Goal: Transaction & Acquisition: Purchase product/service

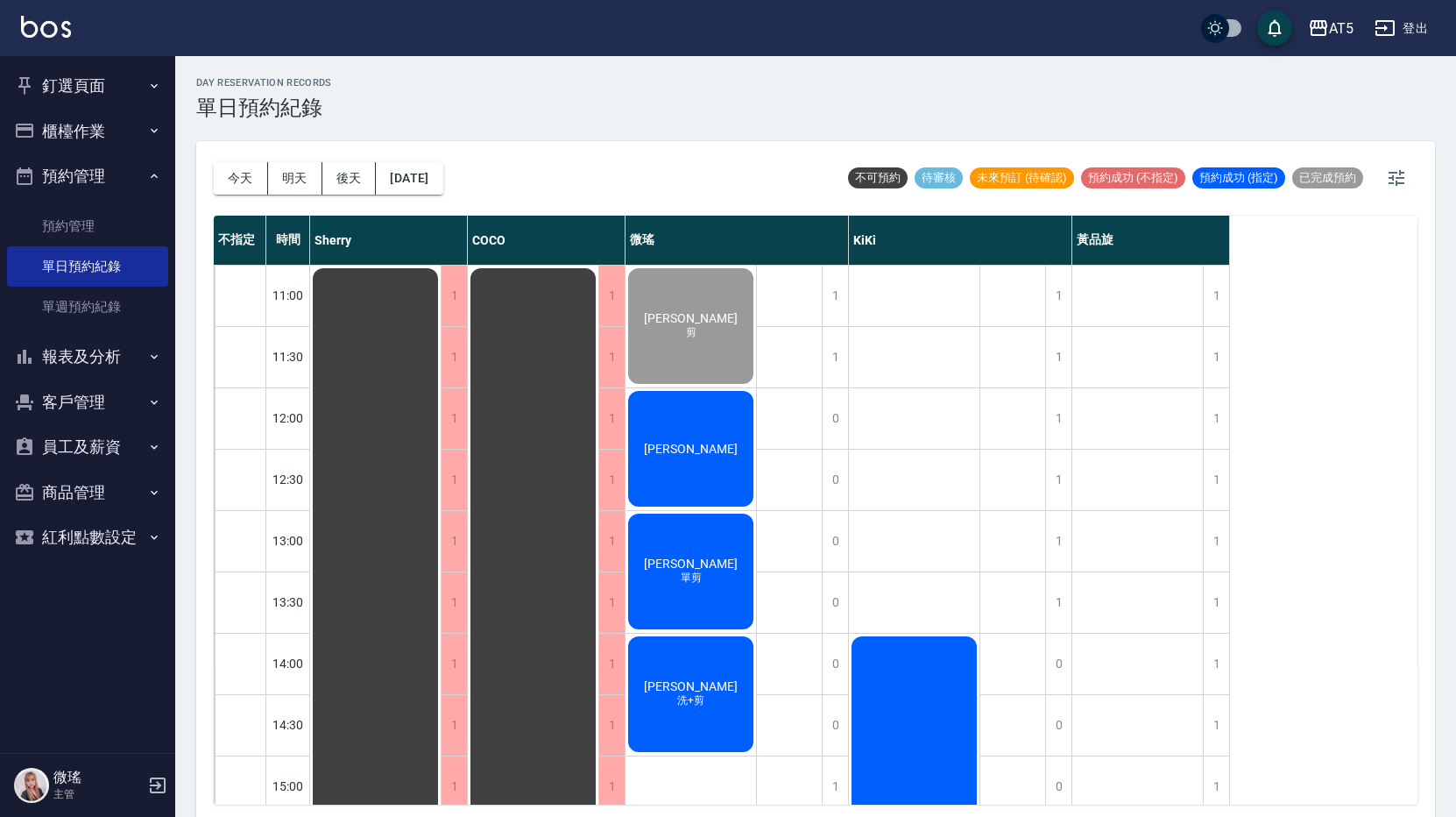
click at [682, 565] on span "[PERSON_NAME]" at bounding box center [691, 563] width 101 height 14
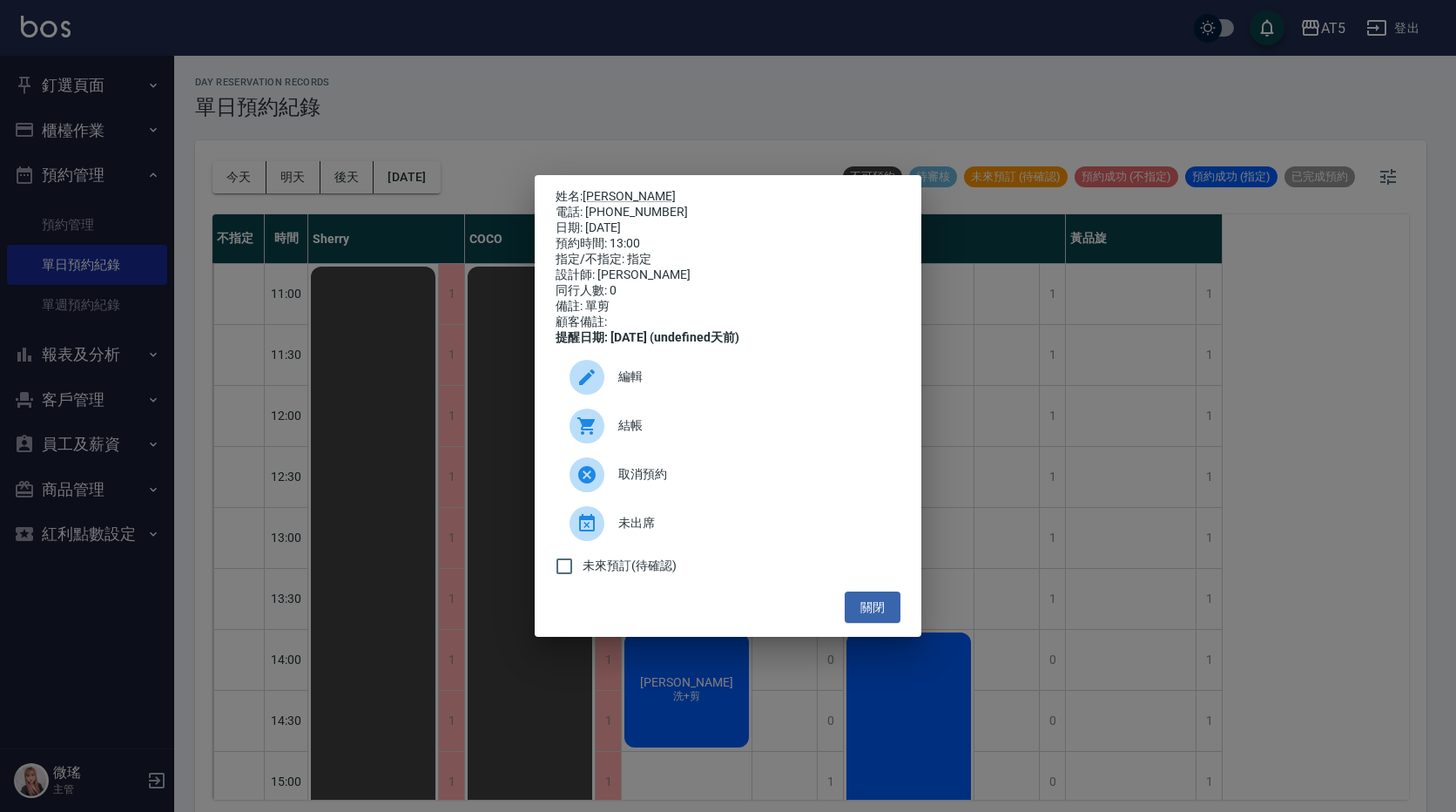
click at [662, 449] on div "結帳" at bounding box center [728, 426] width 345 height 49
click at [907, 606] on div "姓名: 黃俊銘 電話: 0927220003 日期: 2025/09/18 預約時間: 13:00 指定/不指定: 指定 設計師: 微瑤 同行人數: 0 備註…" at bounding box center [728, 406] width 386 height 462
click at [870, 620] on button "關閉" at bounding box center [873, 607] width 55 height 32
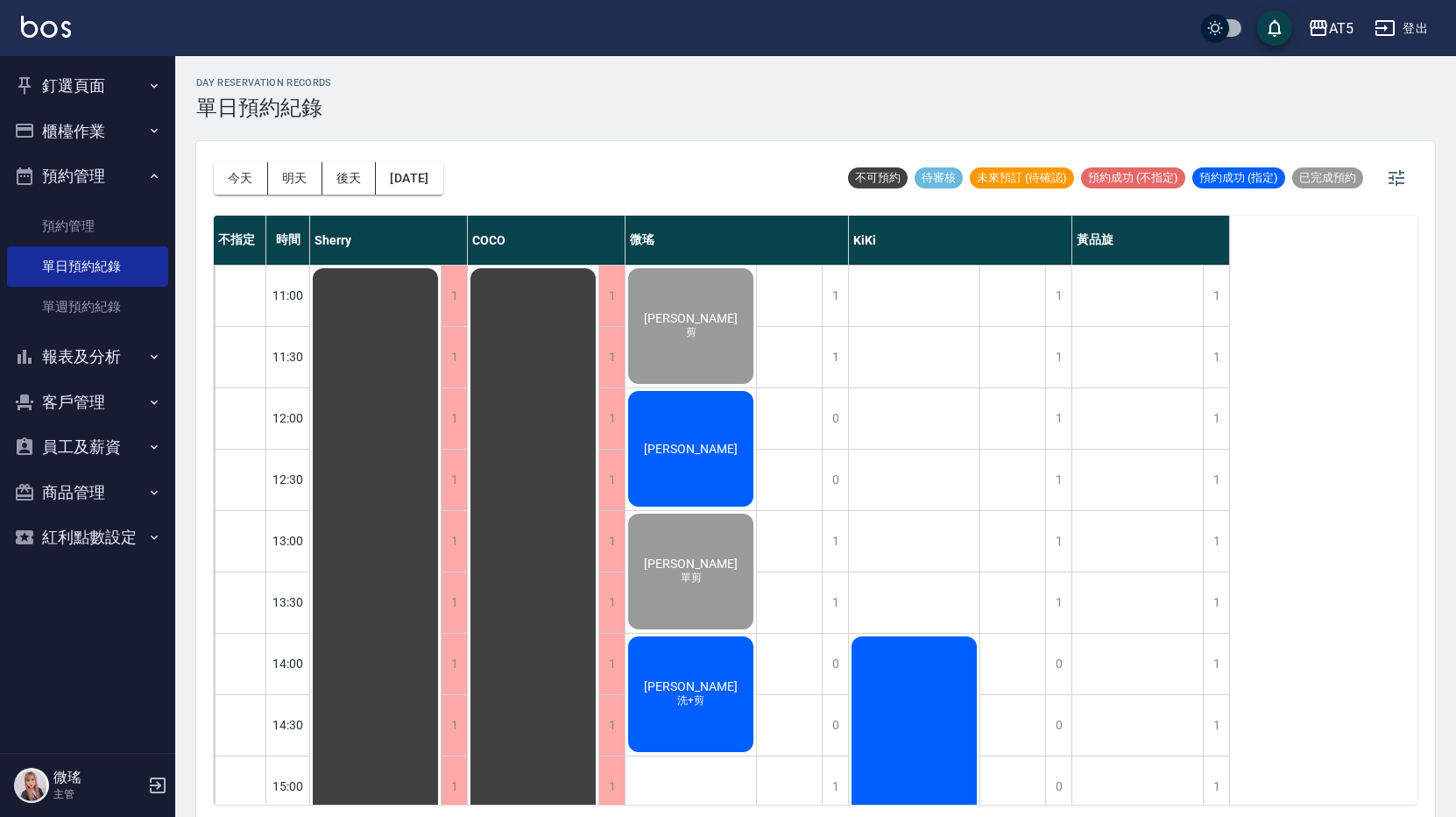
click at [696, 458] on div "[PERSON_NAME]" at bounding box center [690, 448] width 130 height 121
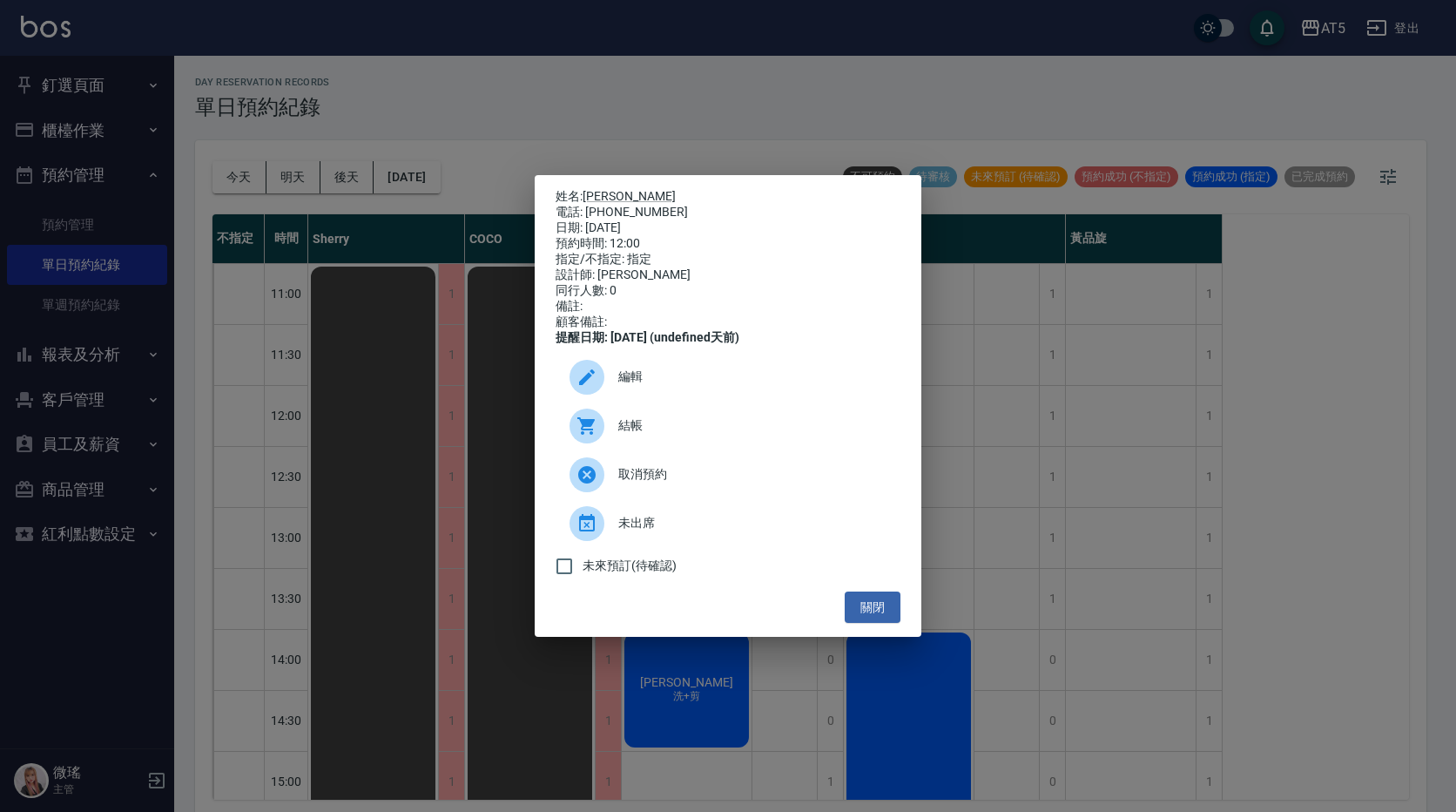
click at [579, 420] on div at bounding box center [587, 426] width 35 height 35
click at [893, 614] on button "關閉" at bounding box center [873, 607] width 55 height 32
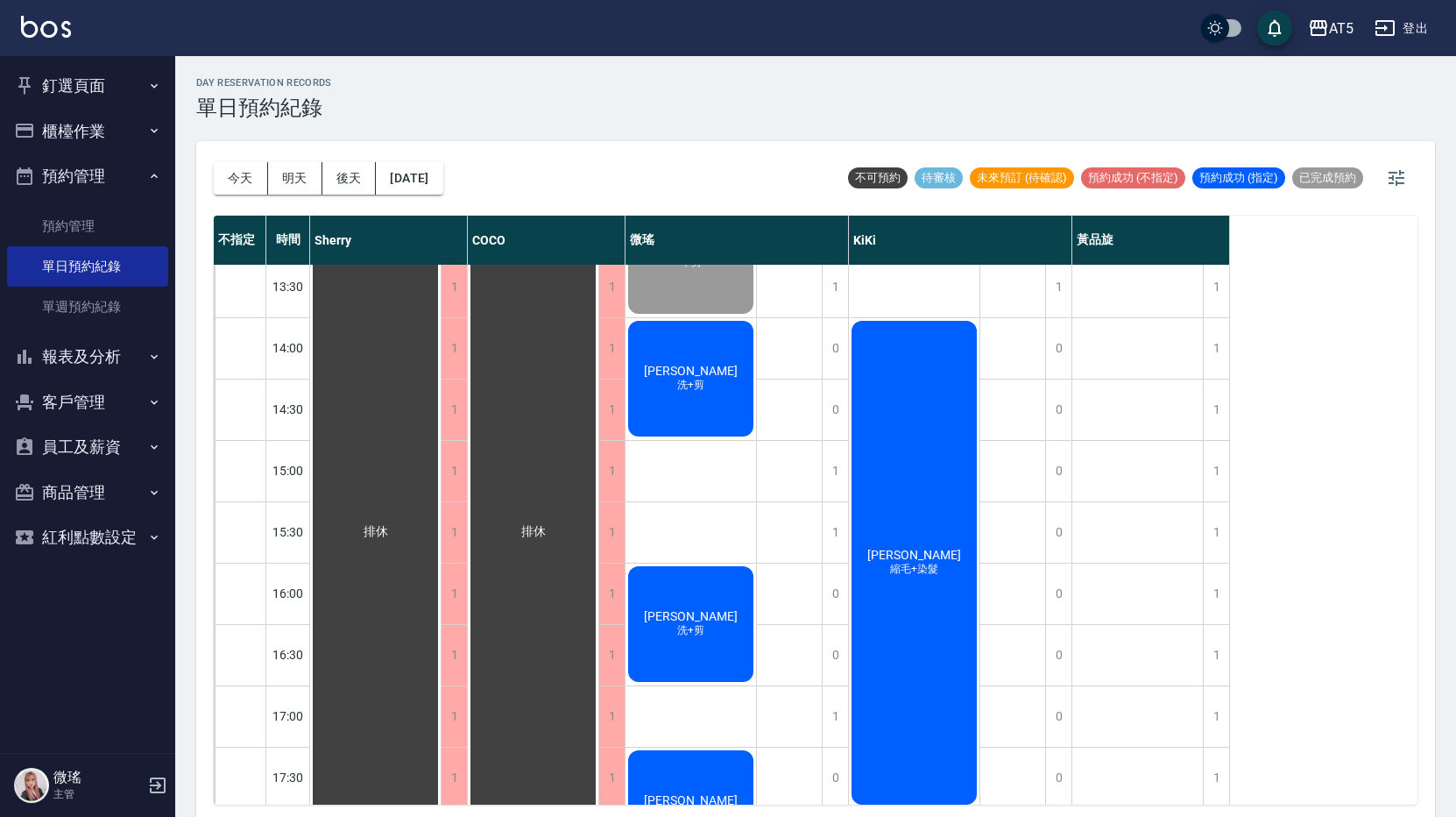
scroll to position [579, 0]
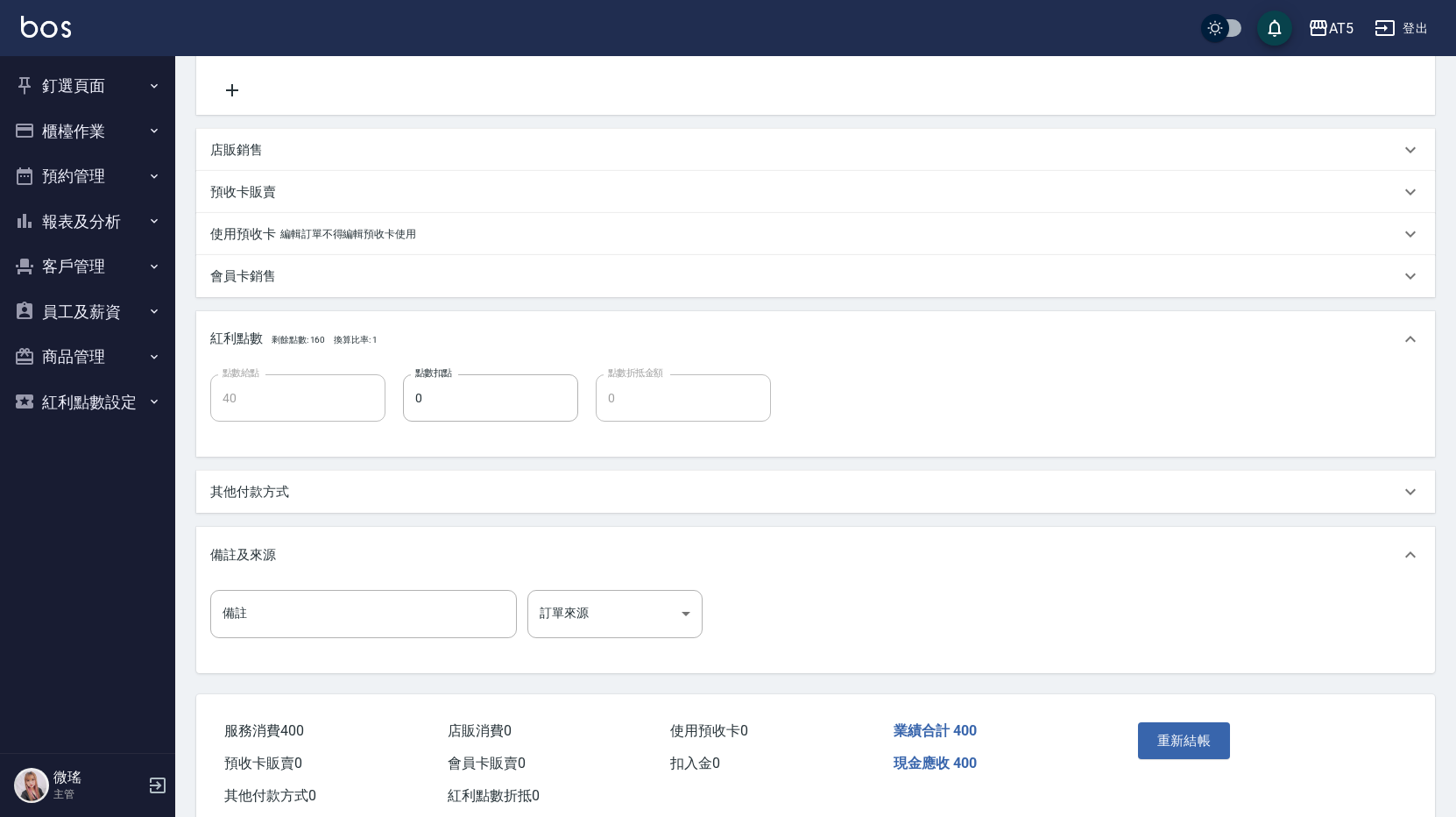
scroll to position [396, 0]
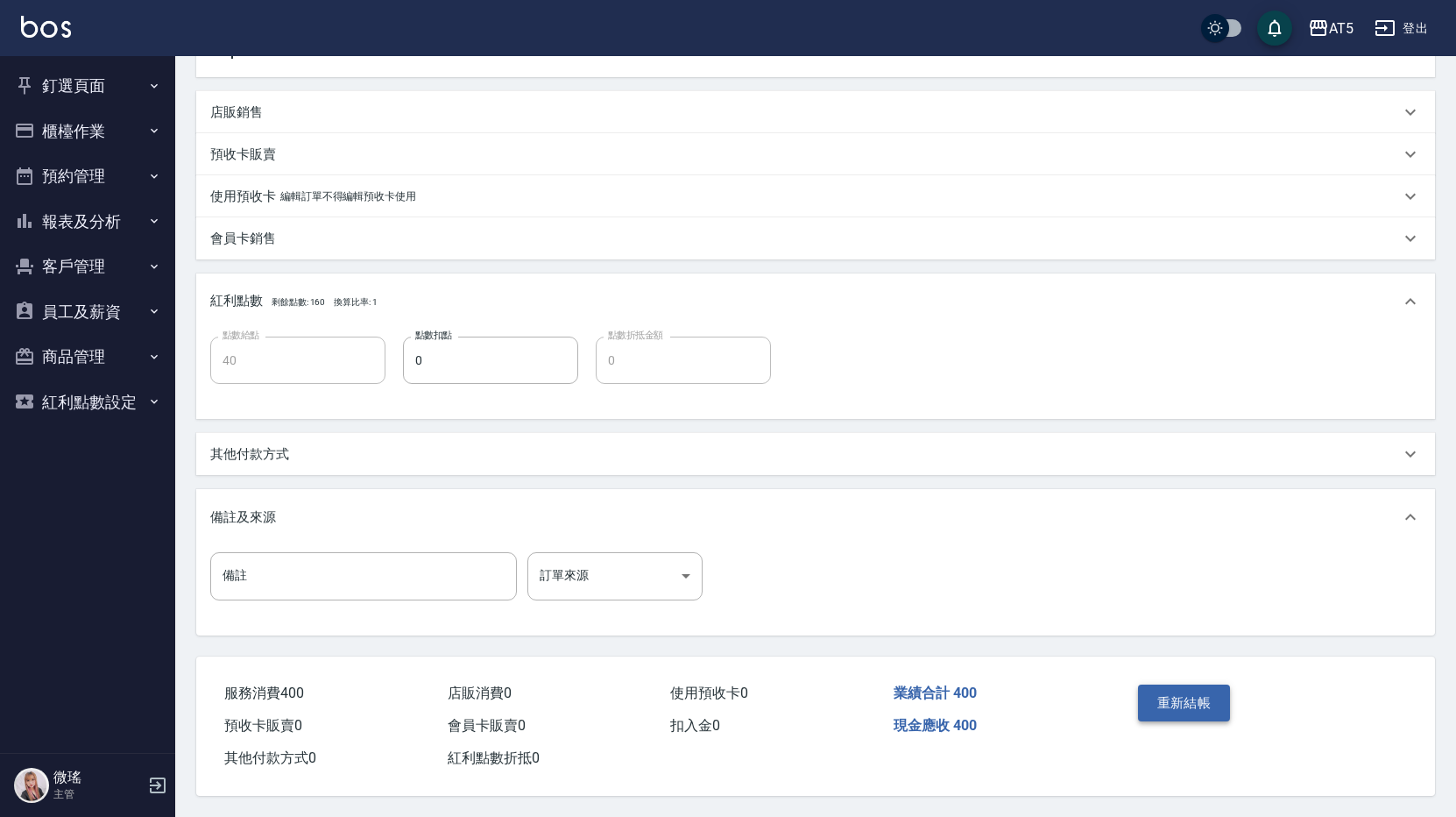
click at [1189, 696] on button "重新結帳" at bounding box center [1184, 703] width 93 height 37
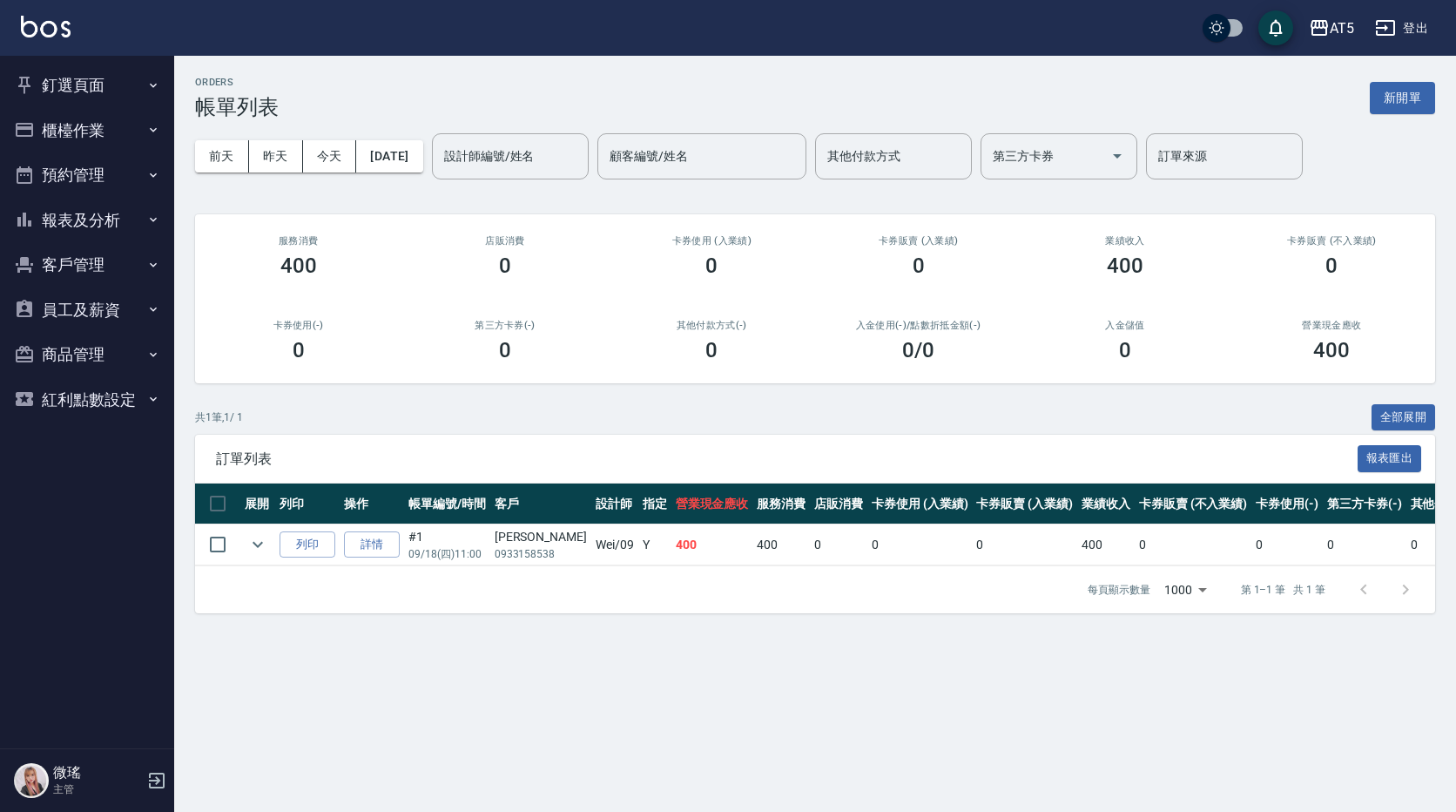
click at [70, 88] on button "釘選頁面" at bounding box center [87, 85] width 160 height 46
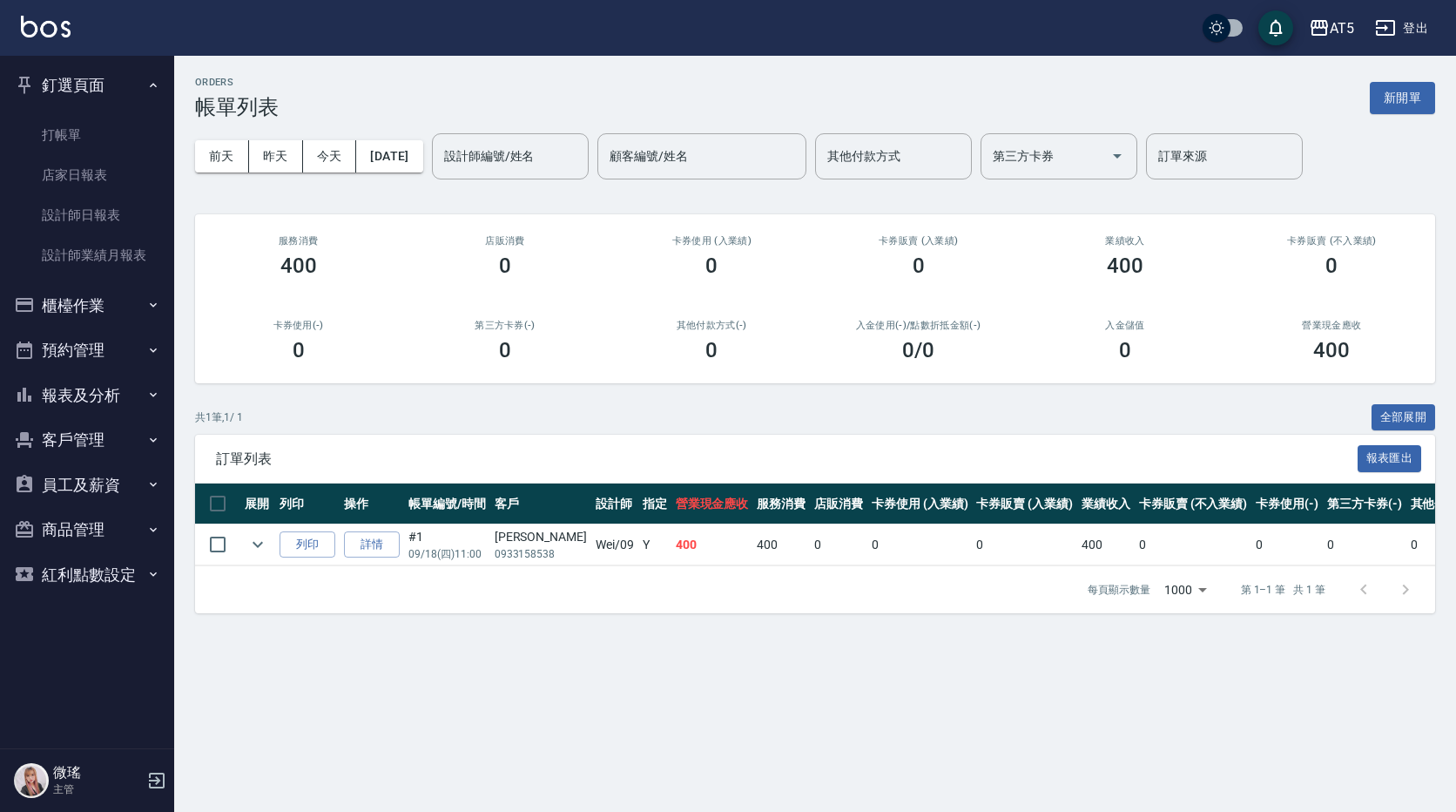
click at [67, 306] on button "櫃檯作業" at bounding box center [87, 305] width 160 height 46
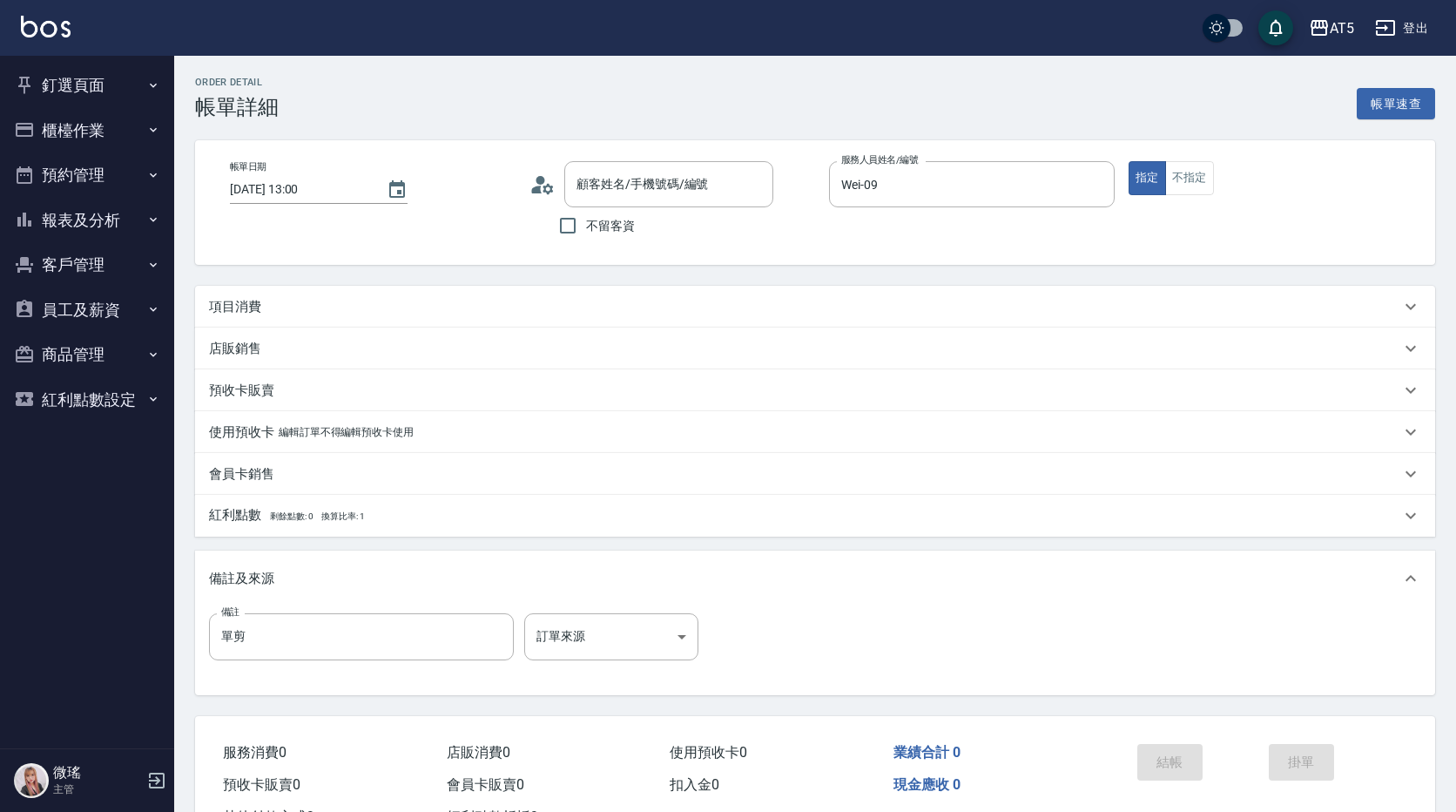
type input "[DATE] 13:00"
type input "Wei-09"
type input "單剪"
click at [255, 305] on p "項目消費" at bounding box center [235, 307] width 52 height 18
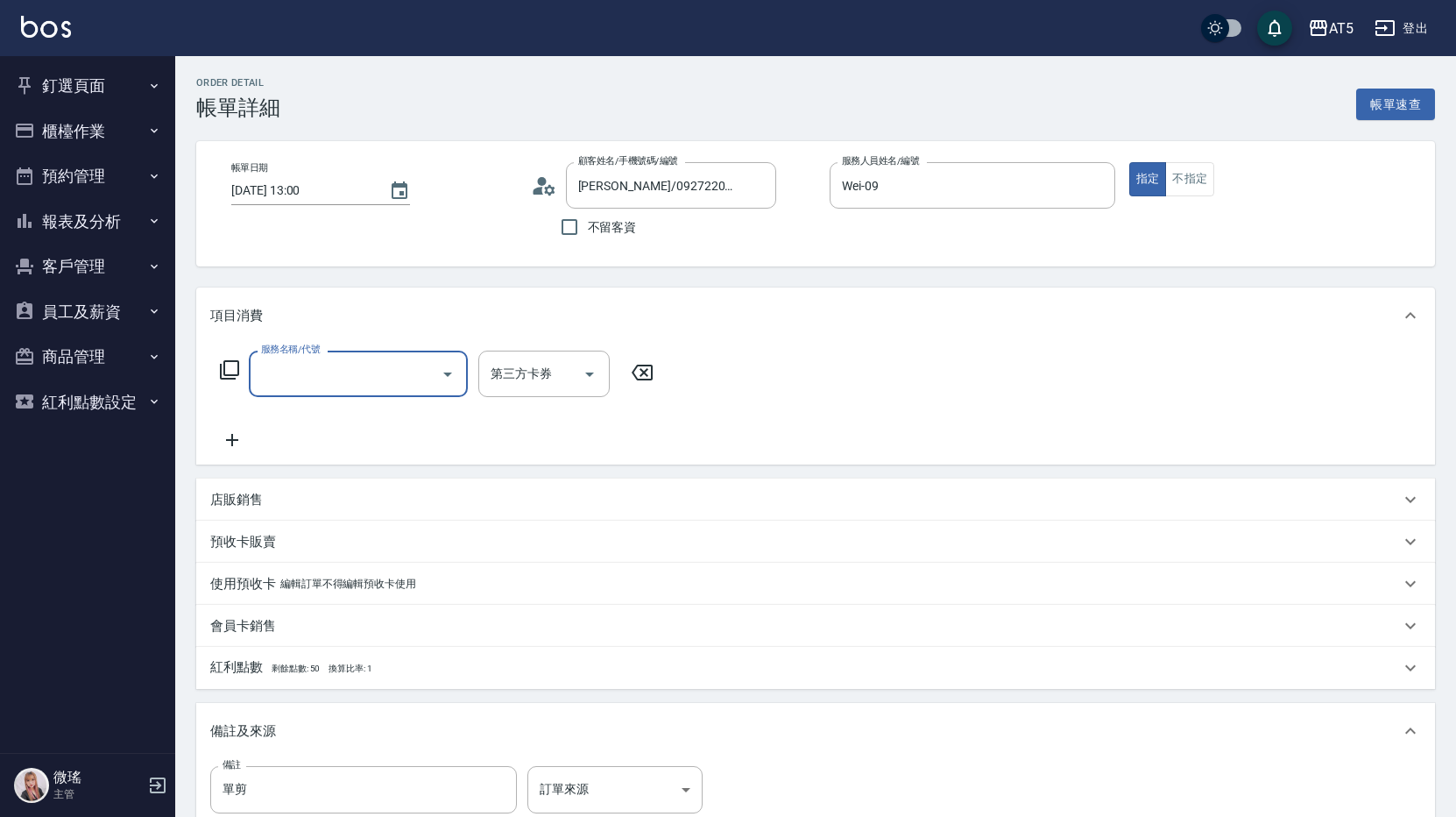
type input "[PERSON_NAME]/0927220003/null"
click at [319, 364] on input "服務名稱/代號" at bounding box center [345, 373] width 177 height 31
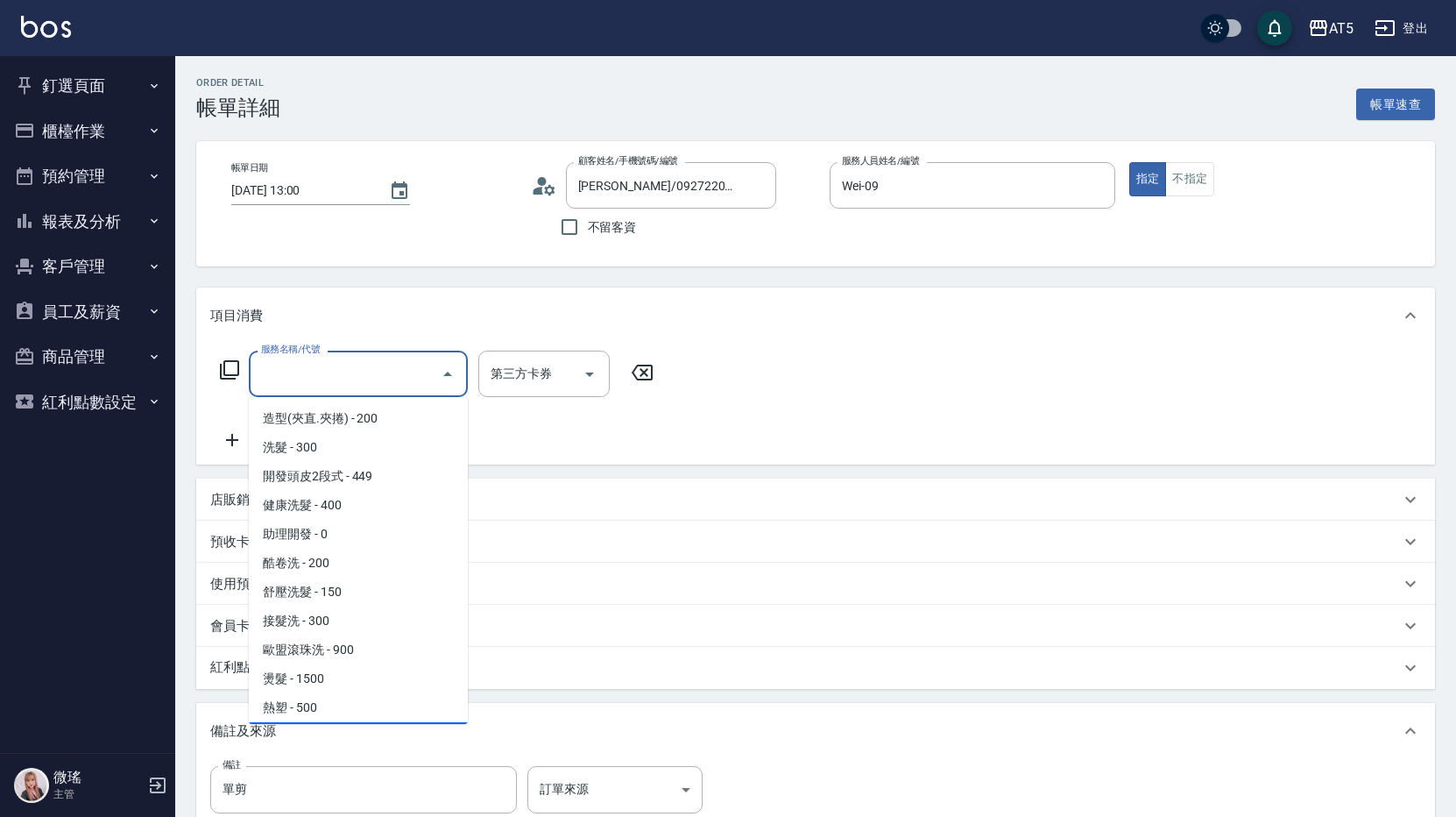
scroll to position [263, 0]
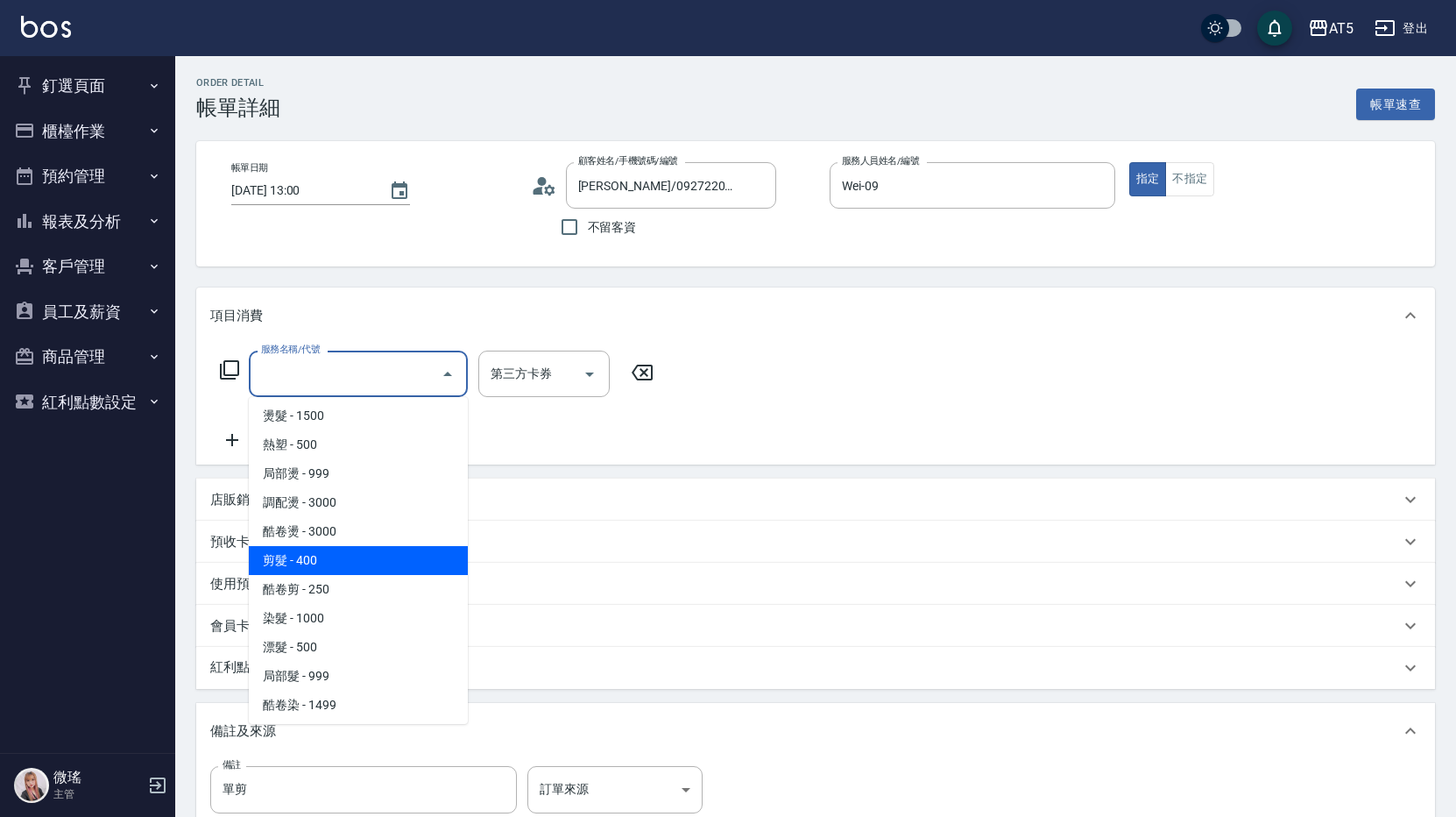
click at [328, 552] on span "剪髮 - 400" at bounding box center [358, 561] width 219 height 29
type input "40"
type input "剪髮(401)"
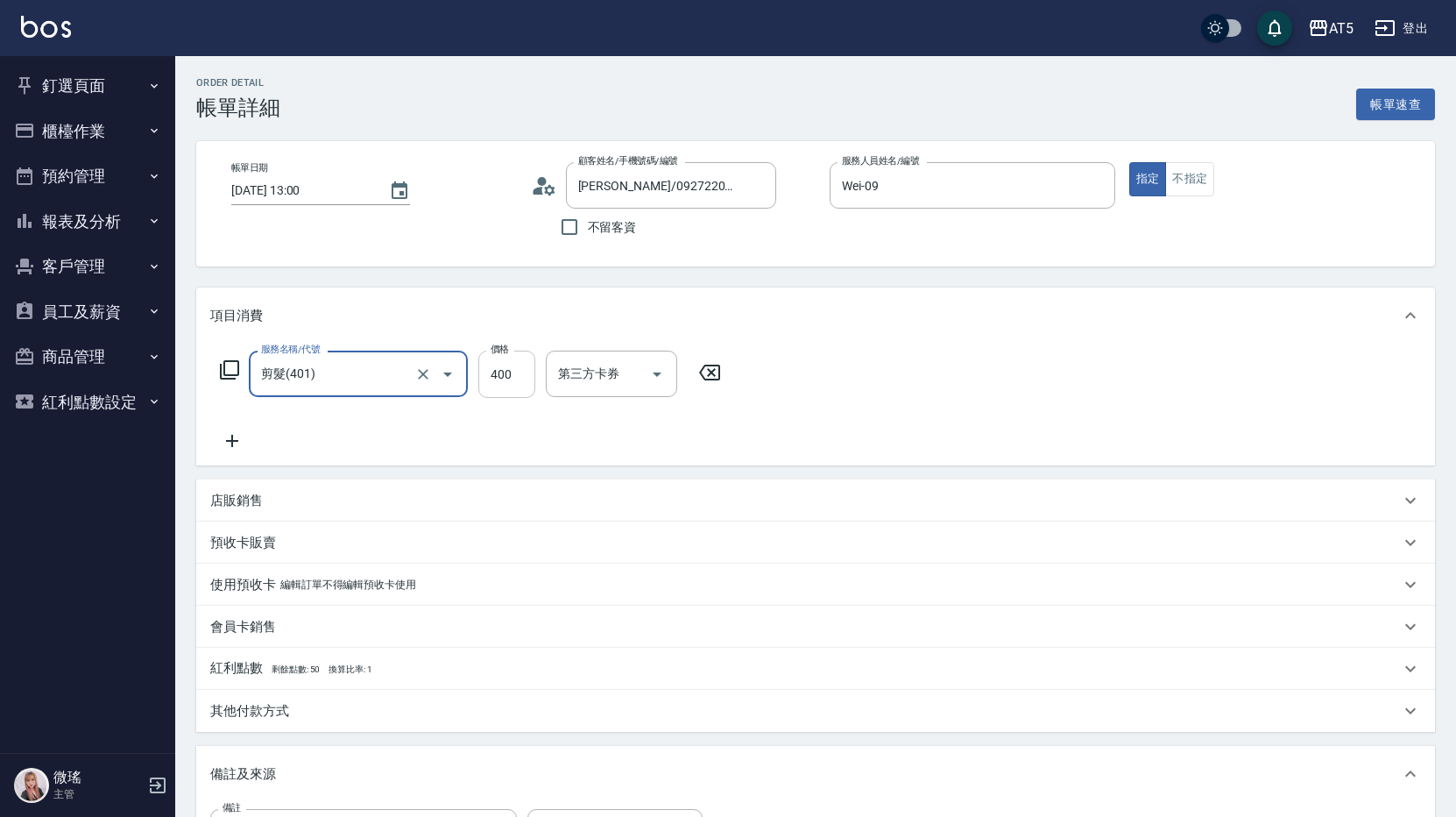
click at [508, 388] on input "400" at bounding box center [507, 374] width 57 height 48
type input "5"
type input "0"
type input "500"
type input "50"
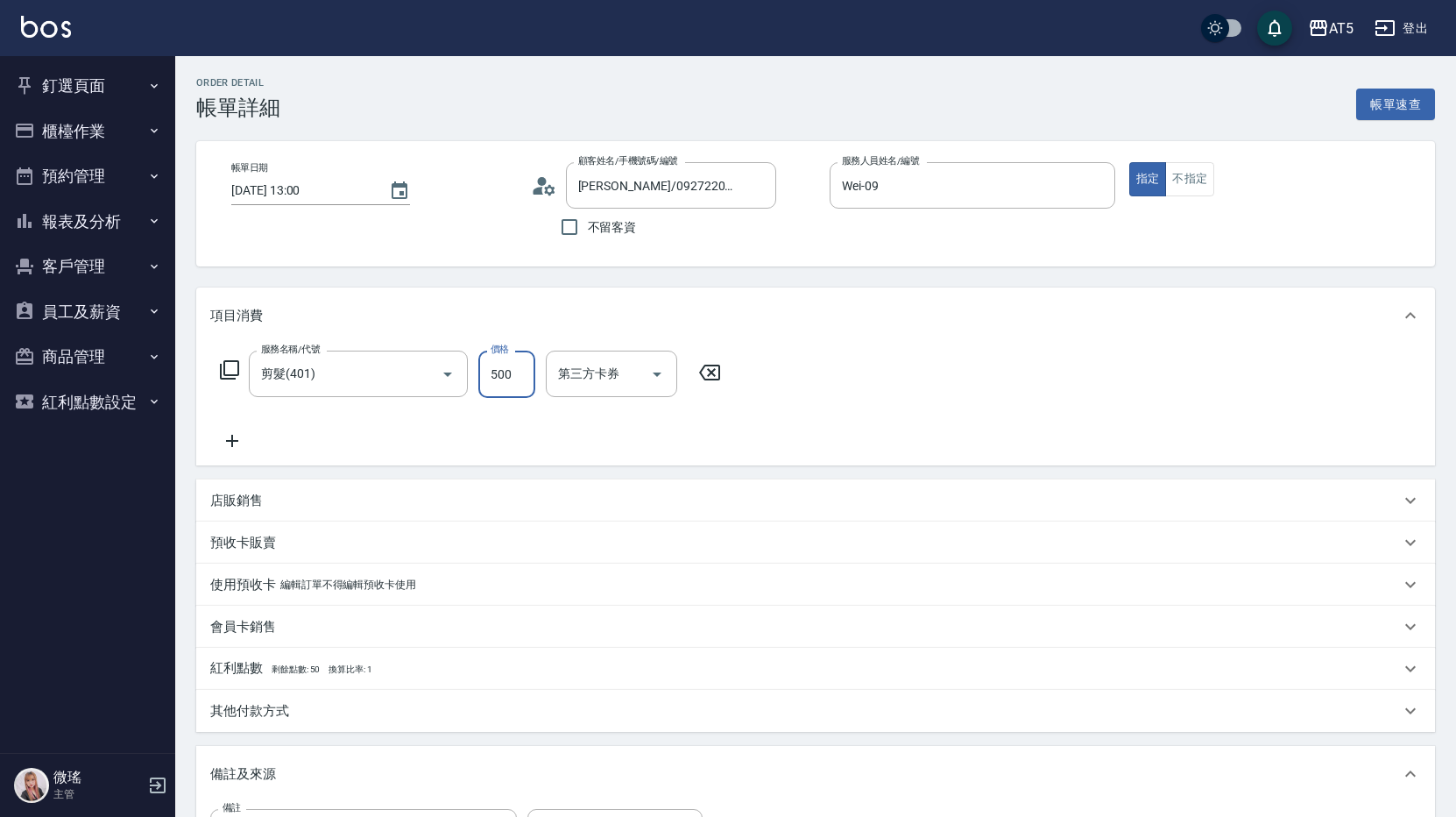
type input "500"
click at [1061, 378] on div "服務名稱/代號 剪髮(401) 服務名稱/代號 價格 500 價格 第三方卡券 第三方卡券" at bounding box center [815, 404] width 1239 height 121
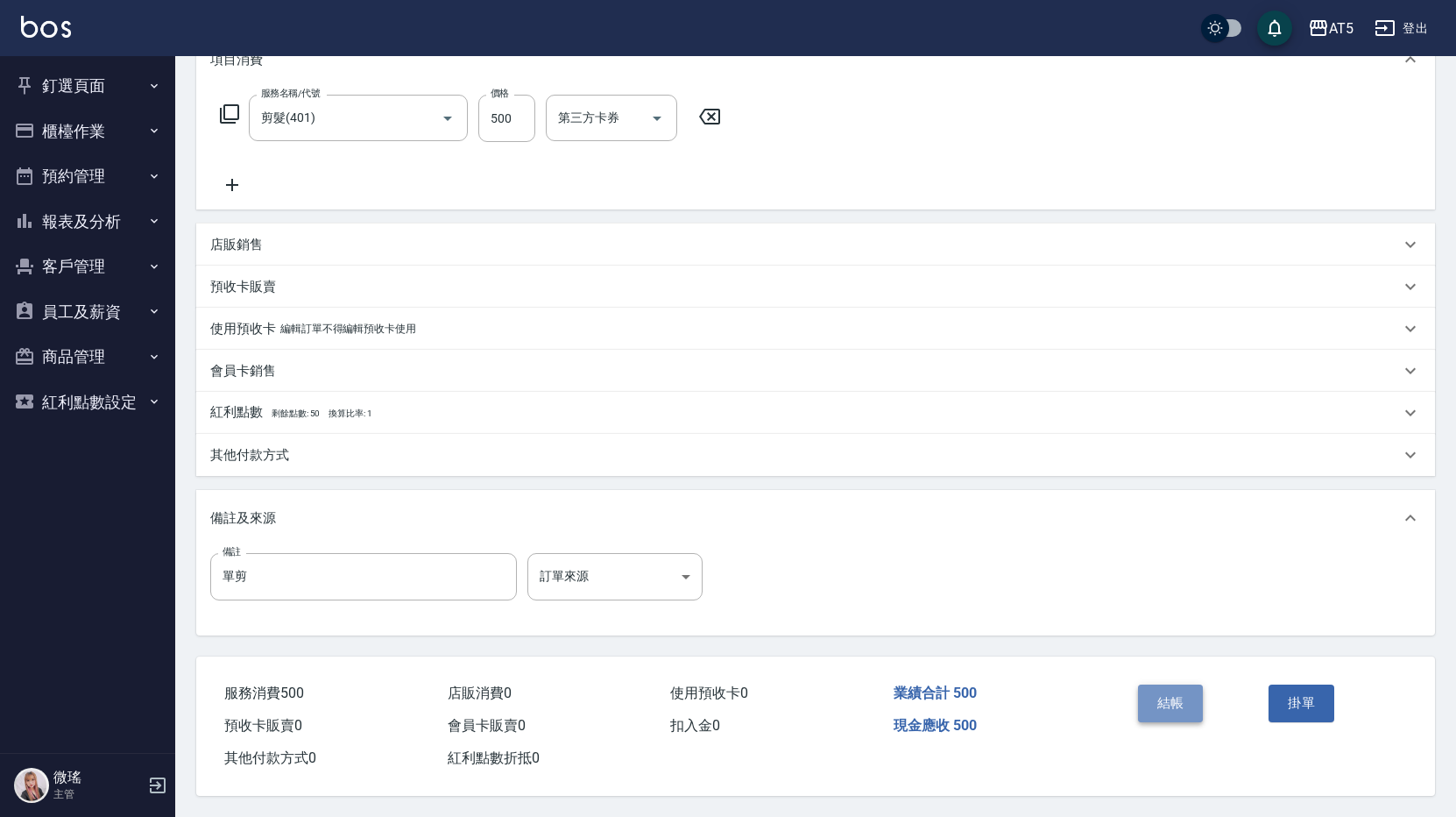
click at [1170, 692] on button "結帳" at bounding box center [1171, 703] width 66 height 37
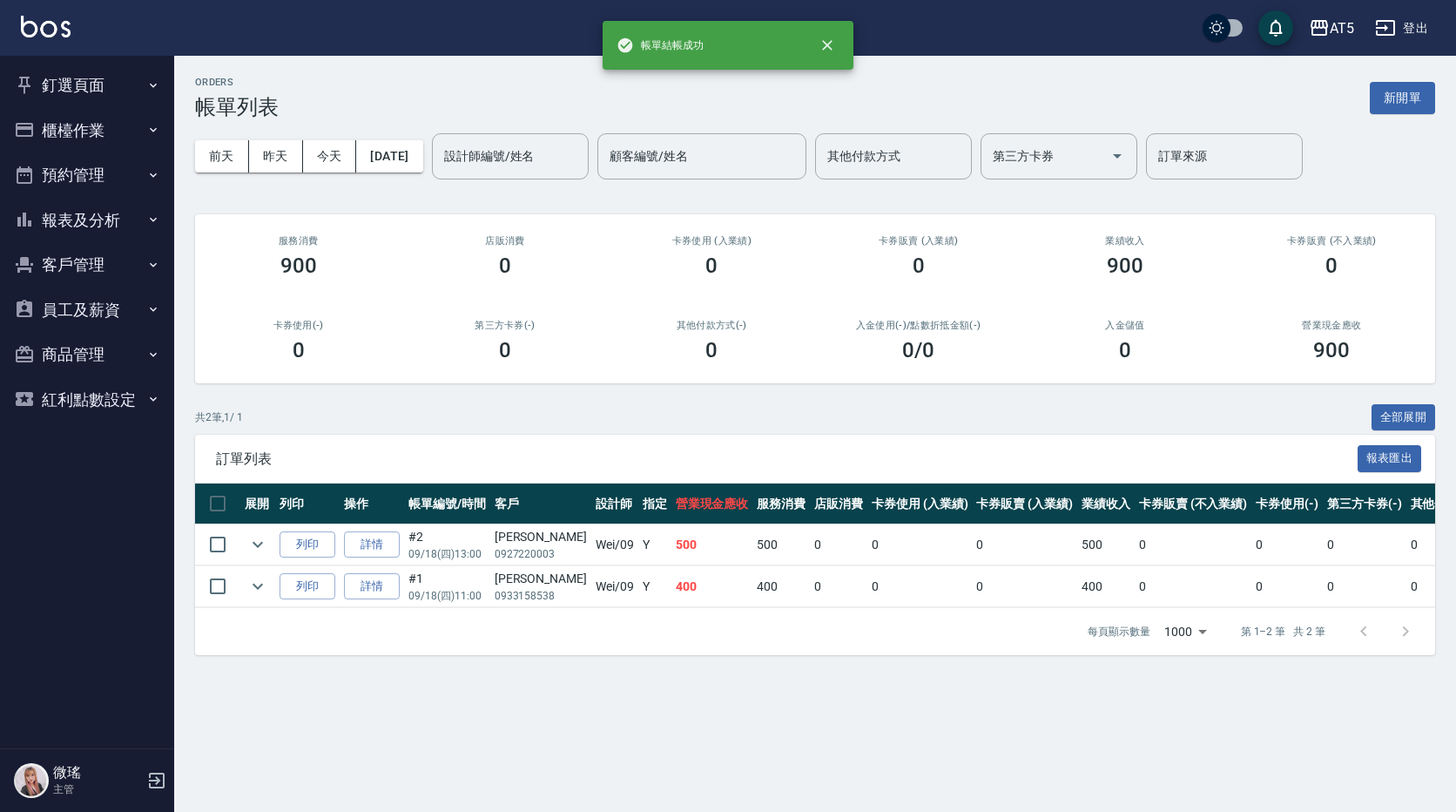
click at [93, 259] on button "客戶管理" at bounding box center [87, 265] width 160 height 46
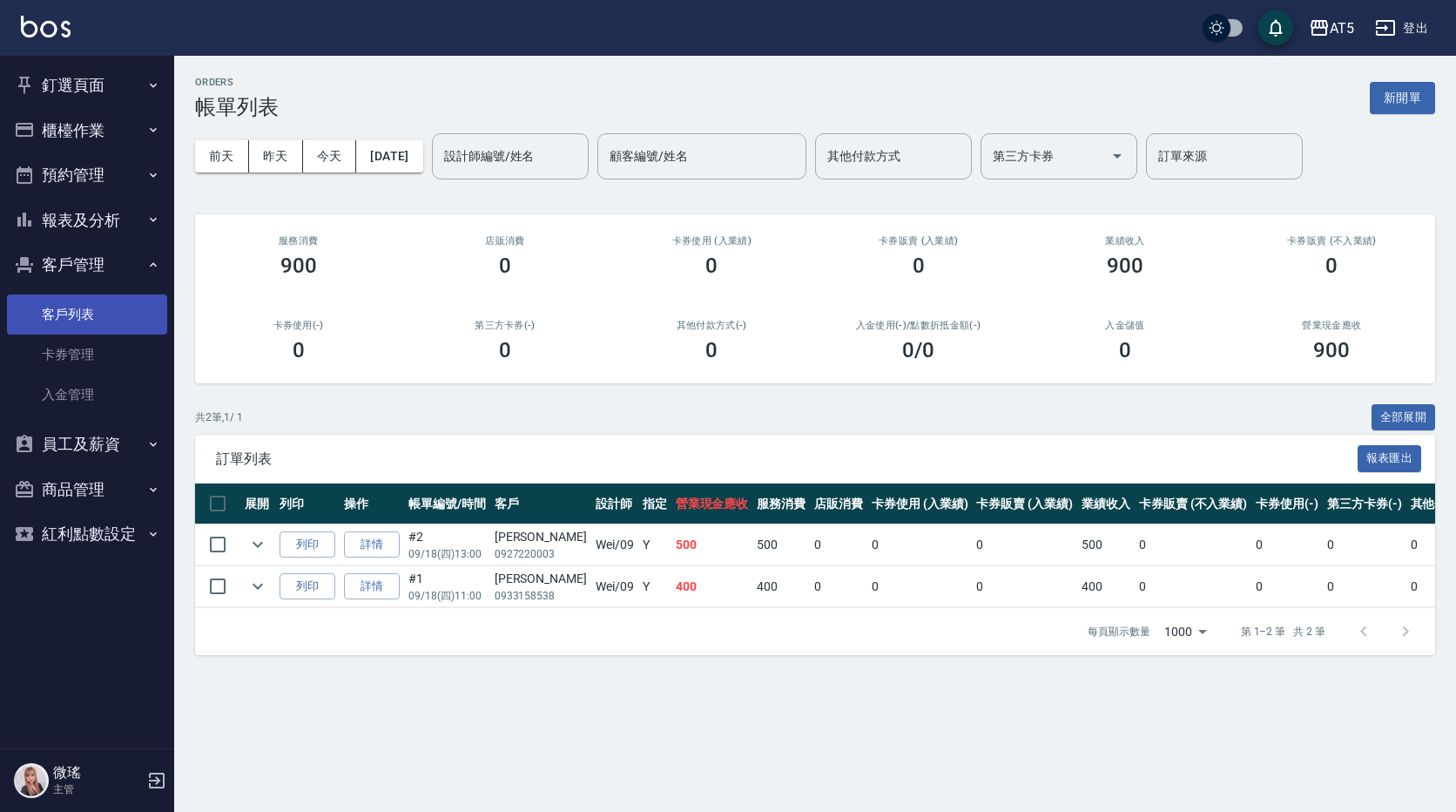
click at [87, 316] on link "客戶列表" at bounding box center [87, 314] width 160 height 40
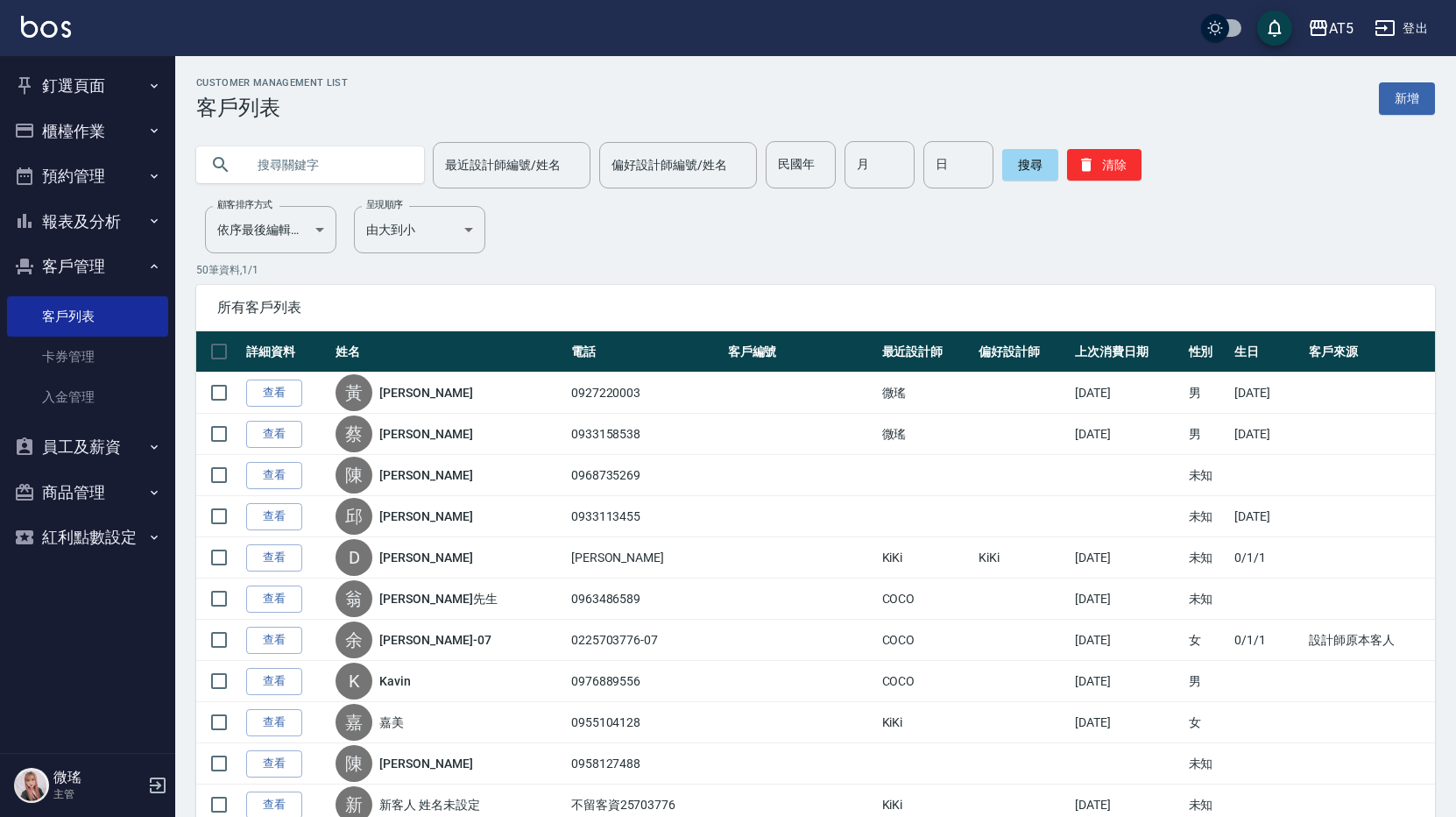
click at [280, 167] on input "text" at bounding box center [328, 165] width 165 height 48
type input "翁"
click at [1020, 171] on button "搜尋" at bounding box center [1030, 165] width 56 height 31
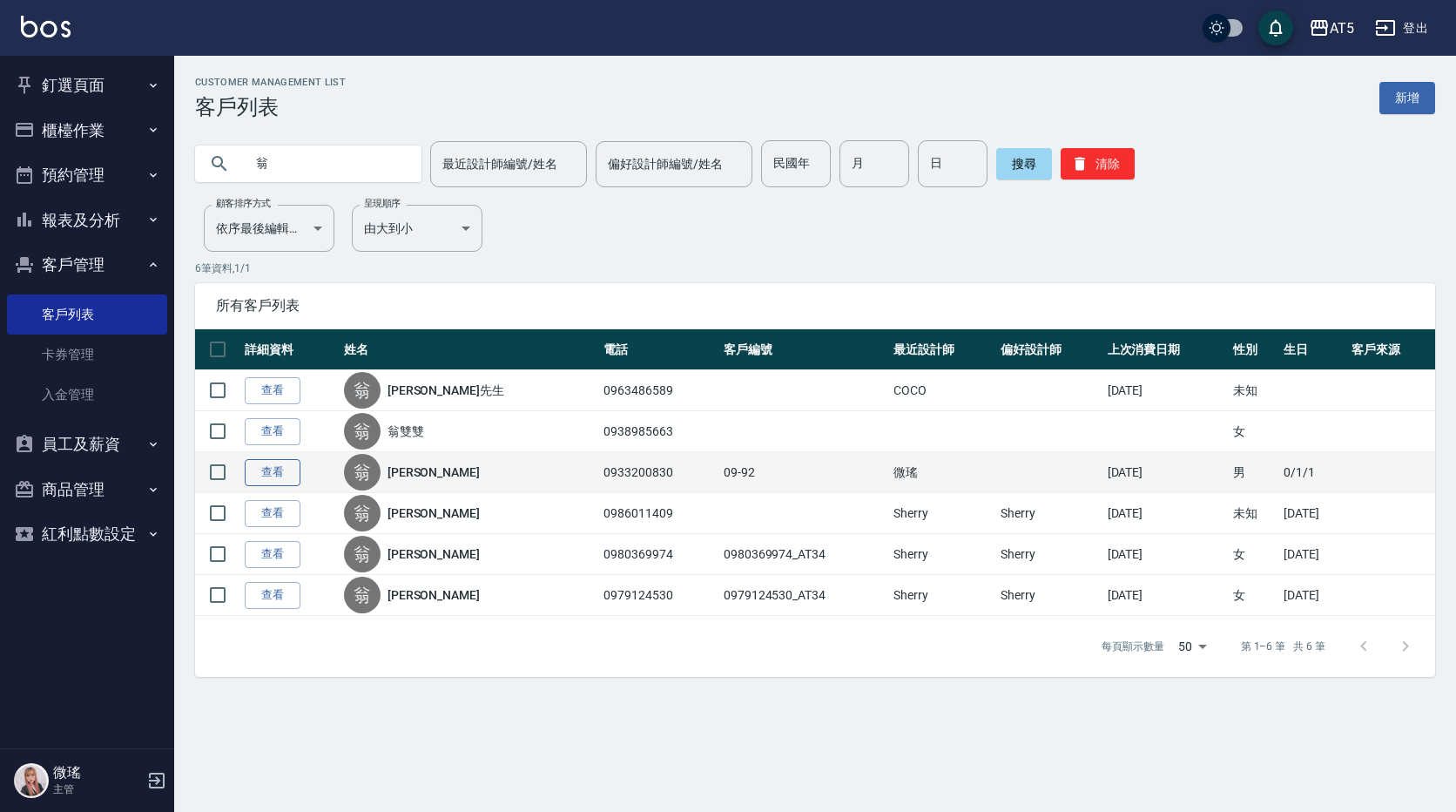
click at [267, 469] on link "查看" at bounding box center [273, 472] width 55 height 27
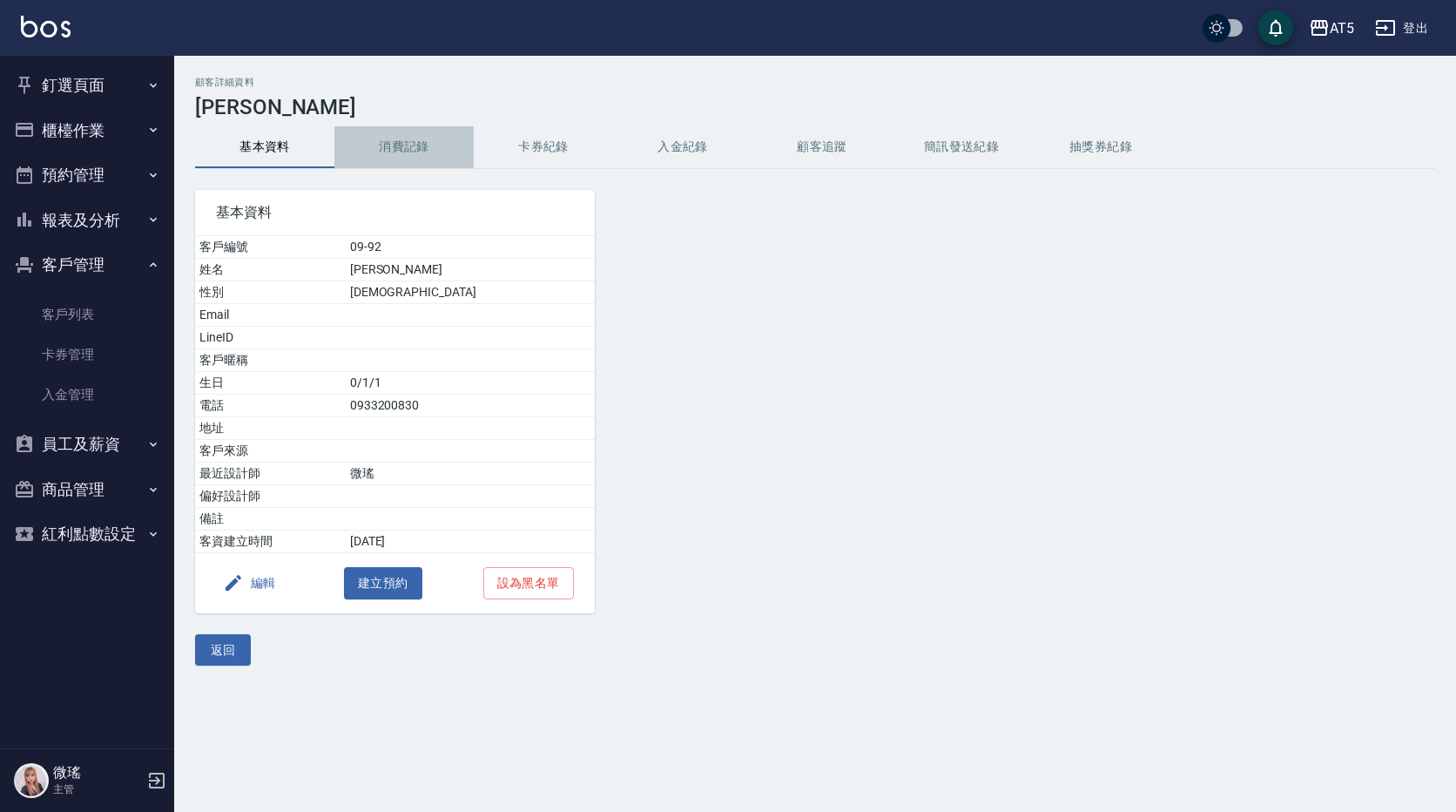
click at [407, 148] on button "消費記錄" at bounding box center [404, 147] width 140 height 42
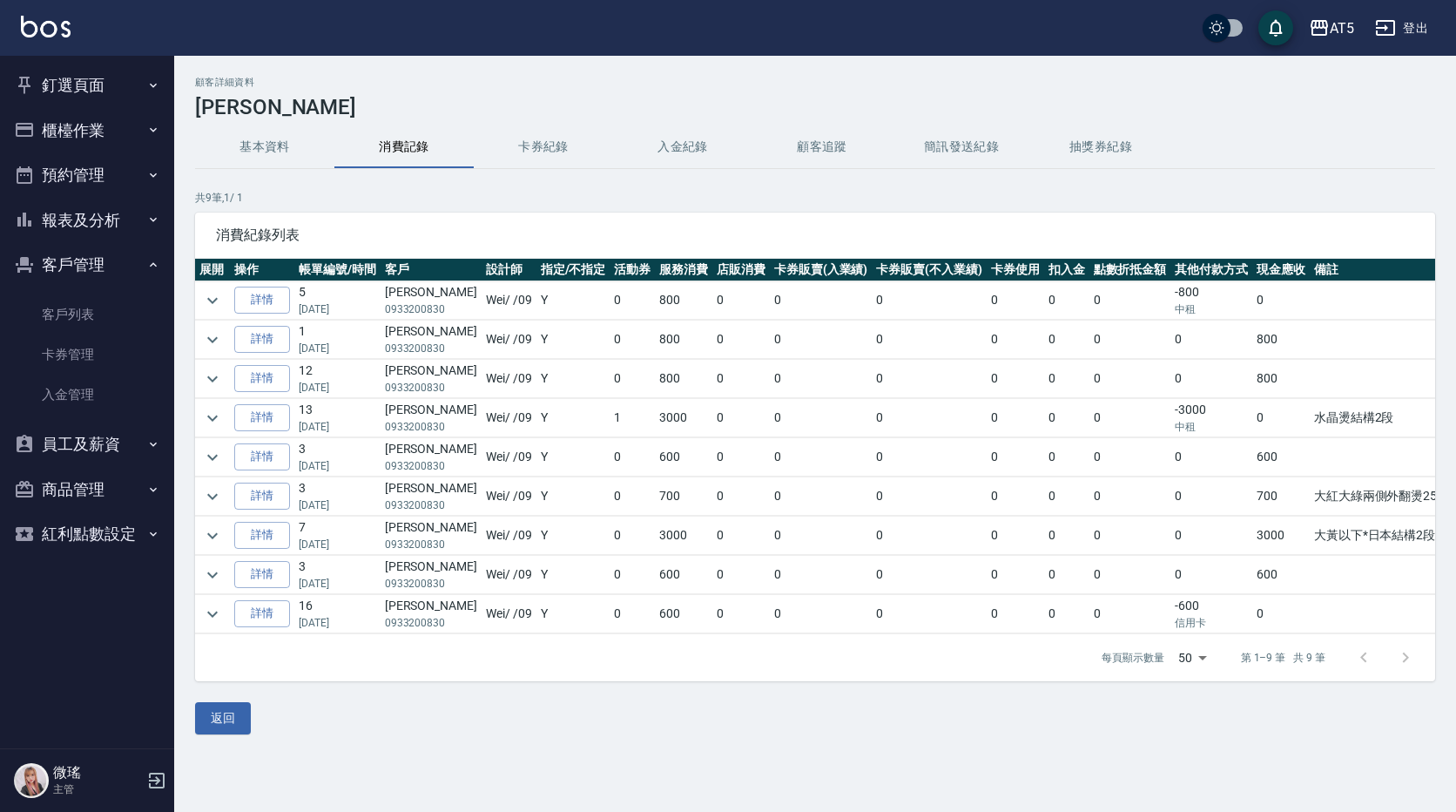
click at [95, 83] on button "釘選頁面" at bounding box center [87, 85] width 160 height 46
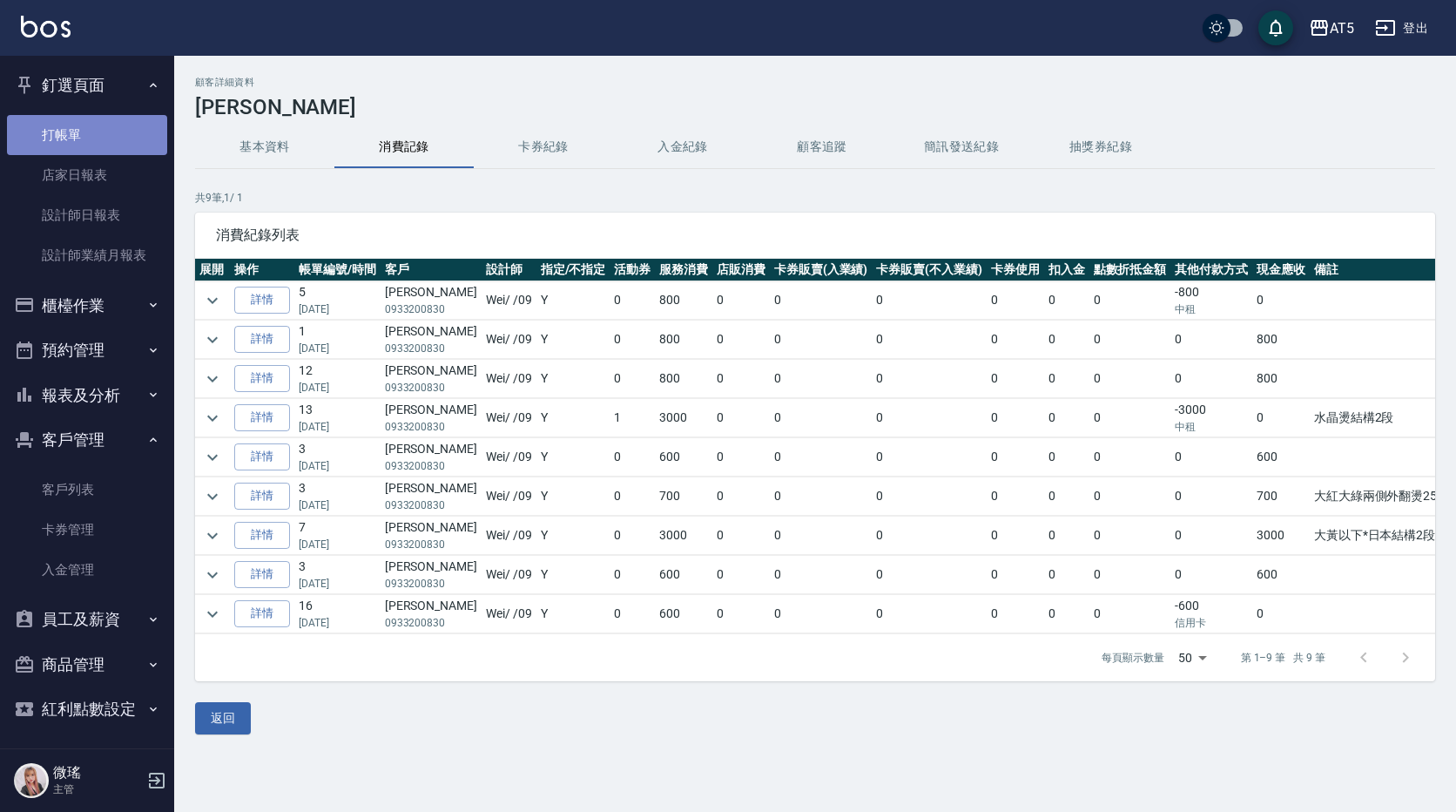
click at [101, 137] on link "打帳單" at bounding box center [87, 135] width 160 height 40
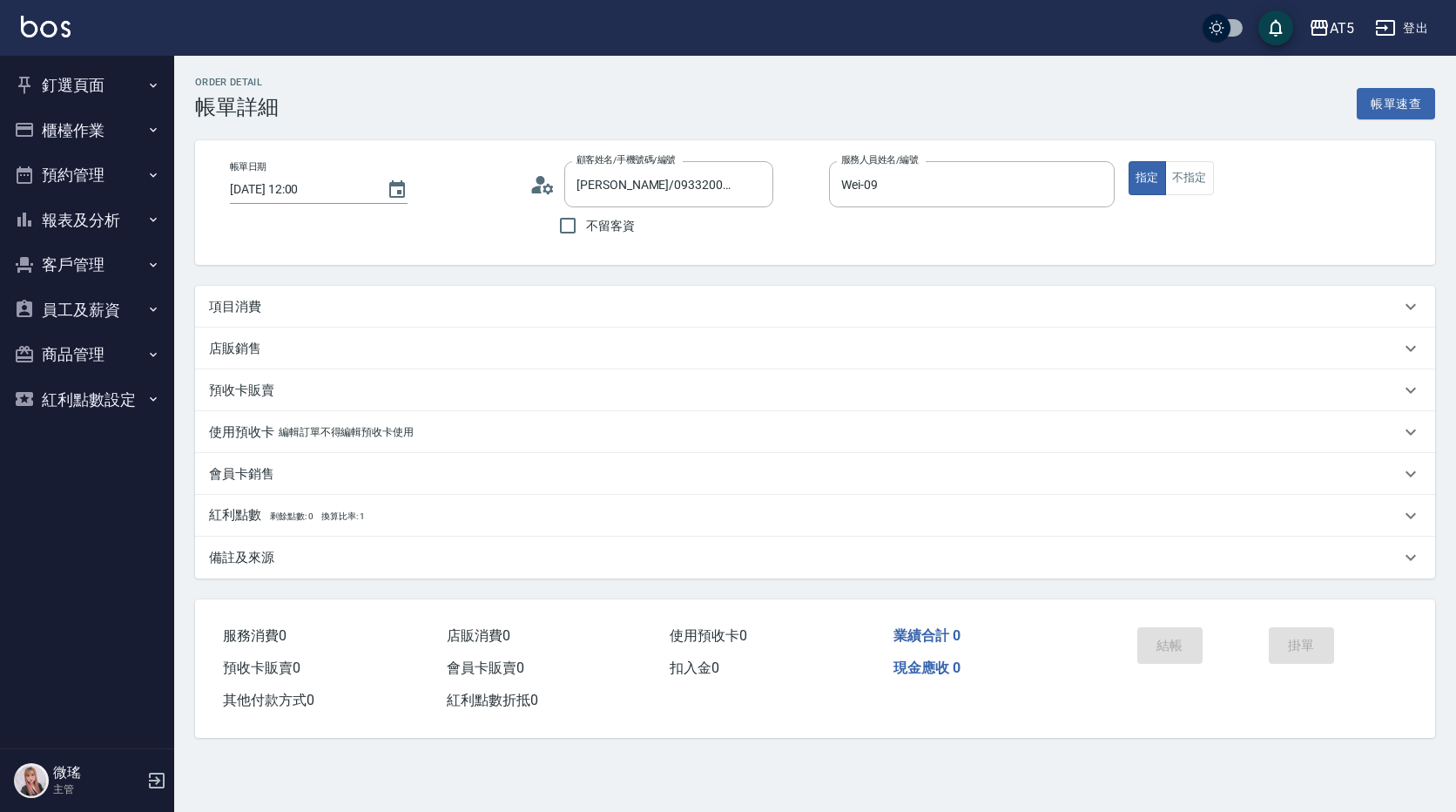
click at [283, 312] on div "項目消費" at bounding box center [805, 307] width 1191 height 18
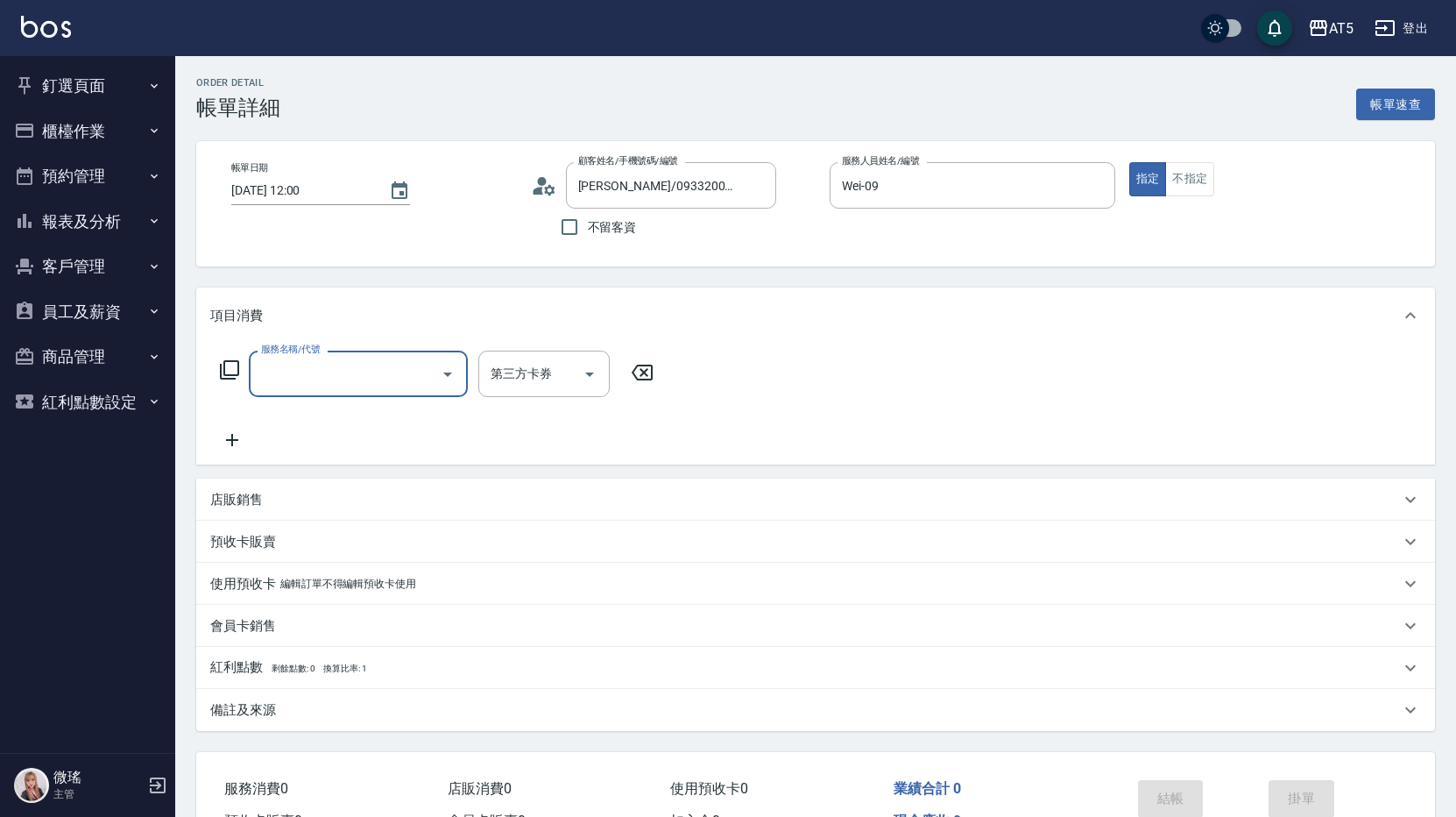
click at [297, 369] on input "服務名稱/代號" at bounding box center [345, 373] width 177 height 31
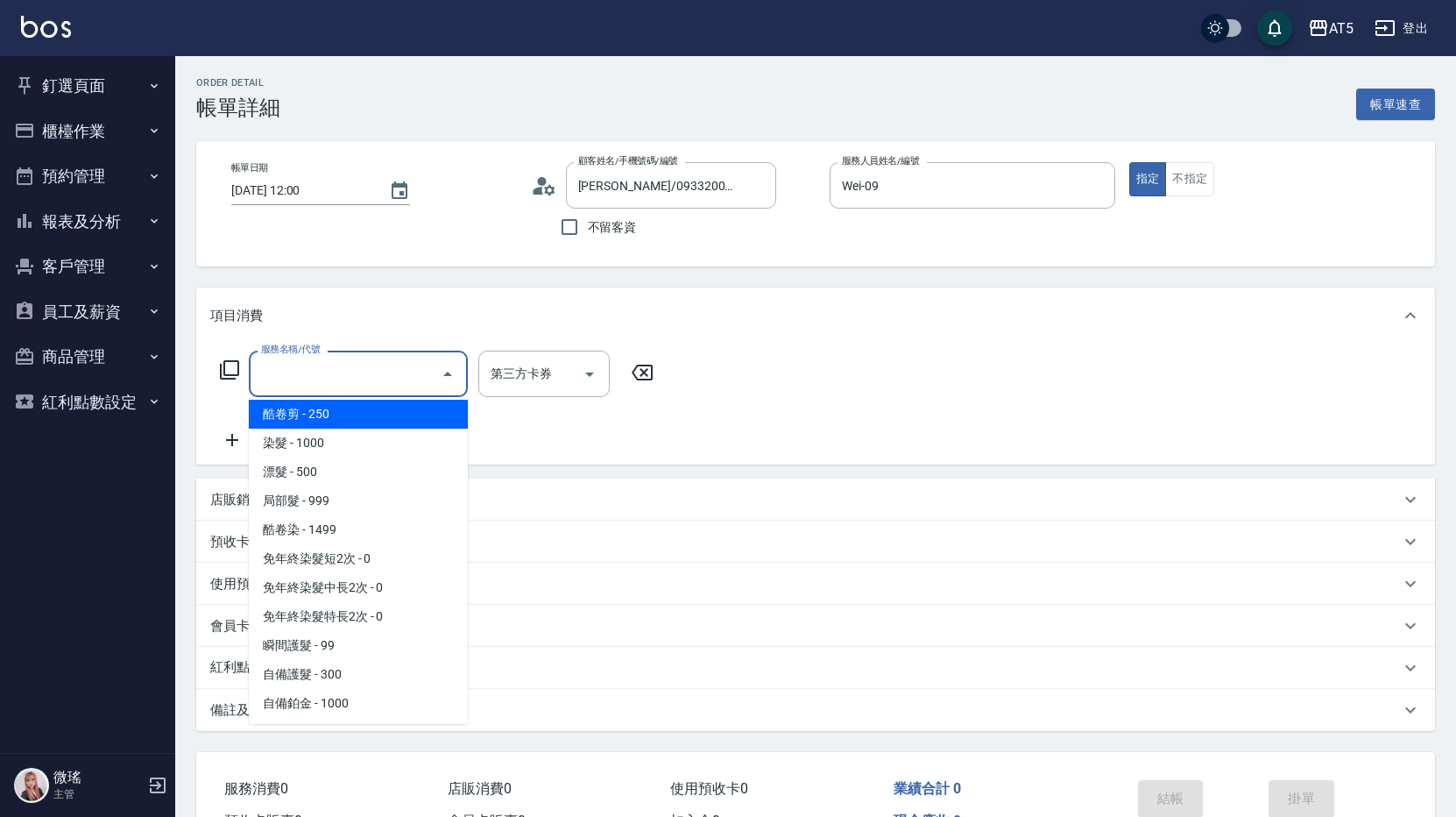
scroll to position [263, 0]
click at [358, 426] on span "燙髮 - 1500" at bounding box center [358, 416] width 219 height 29
type input "燙髮(301)"
type input "150"
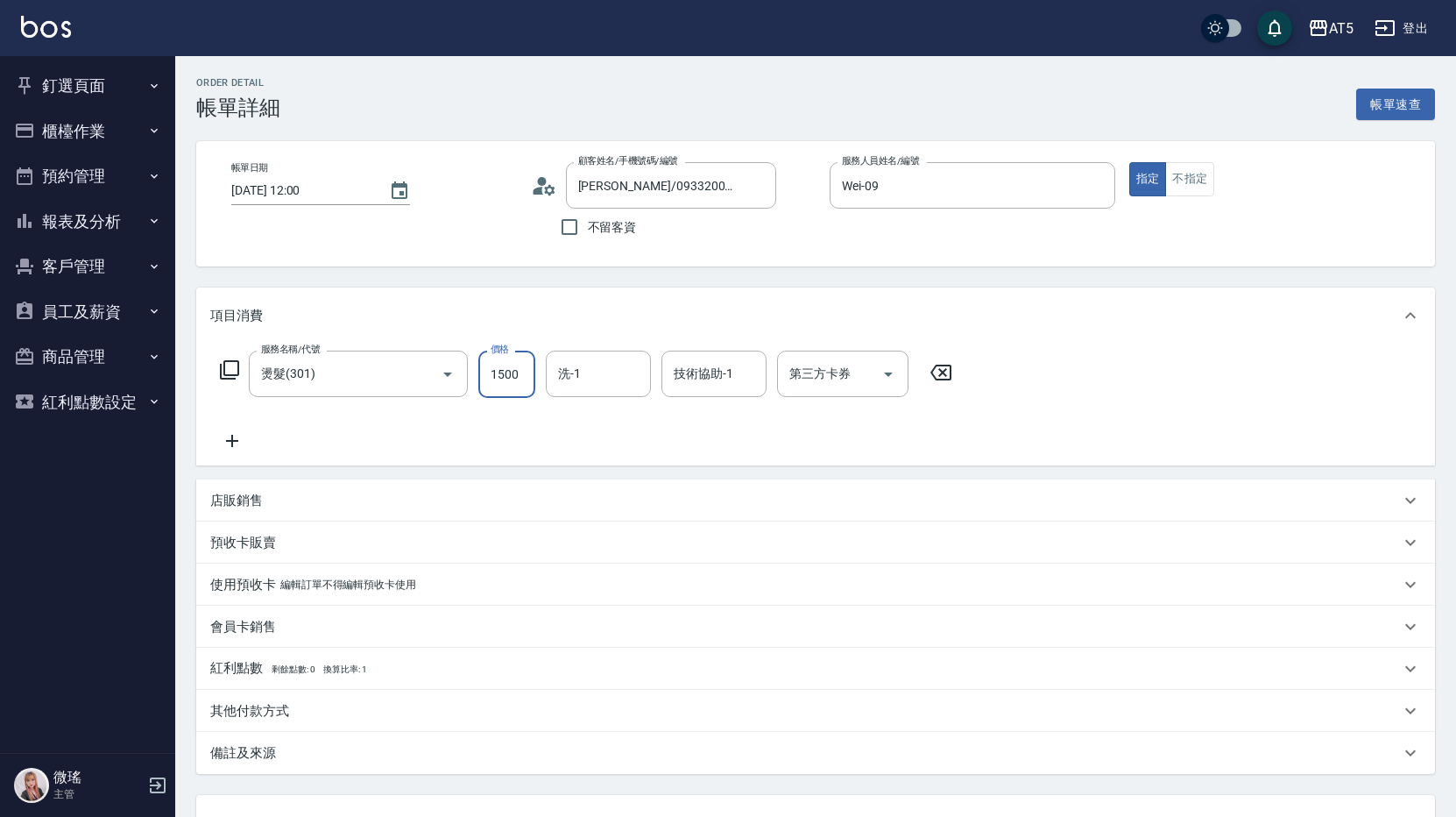
click at [524, 364] on input "1500" at bounding box center [507, 374] width 57 height 48
type input "2"
type input "0"
type input "250"
type input "20"
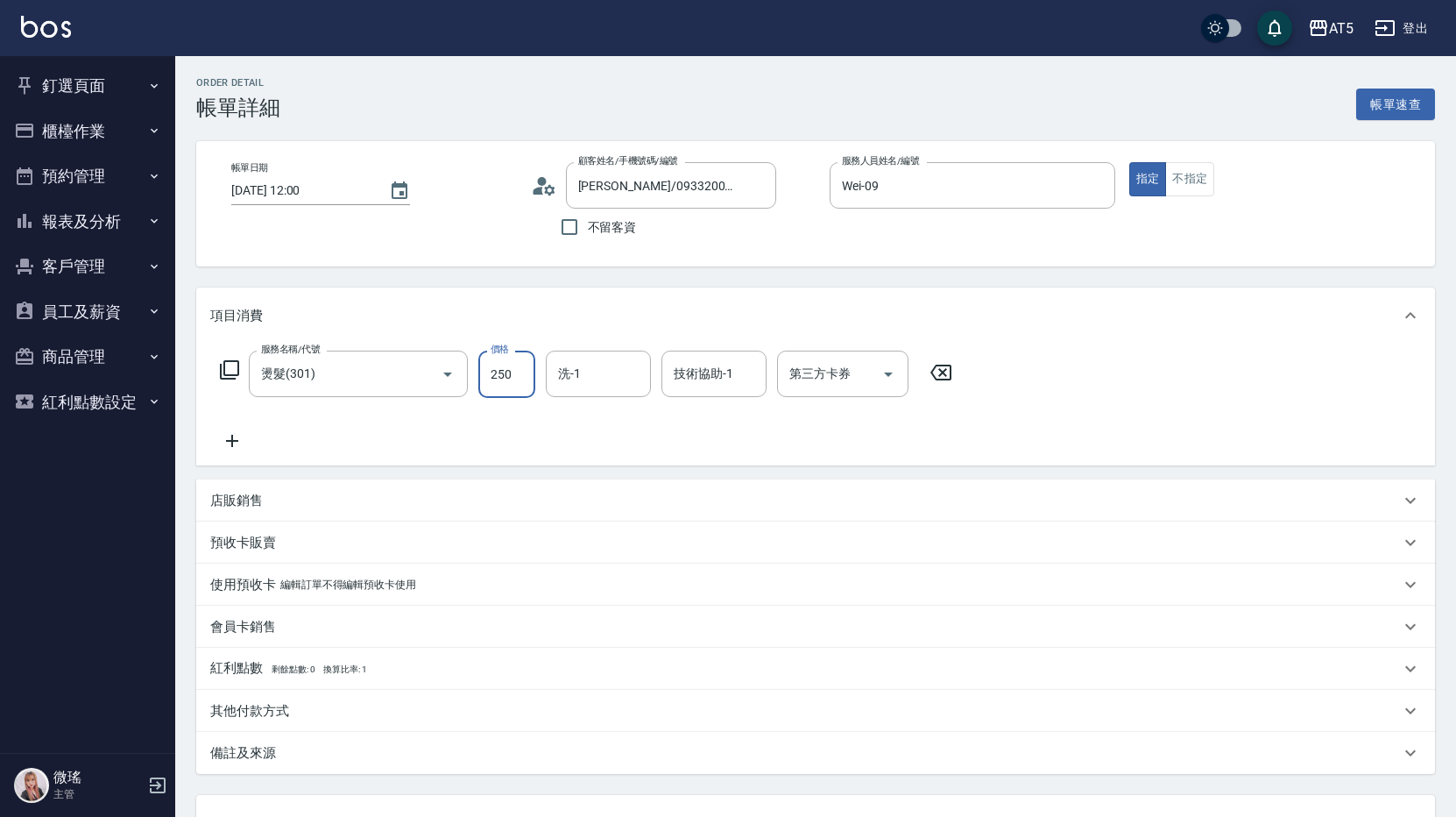
type input "2500"
type input "250"
type input "2500"
click at [237, 440] on icon at bounding box center [232, 440] width 44 height 21
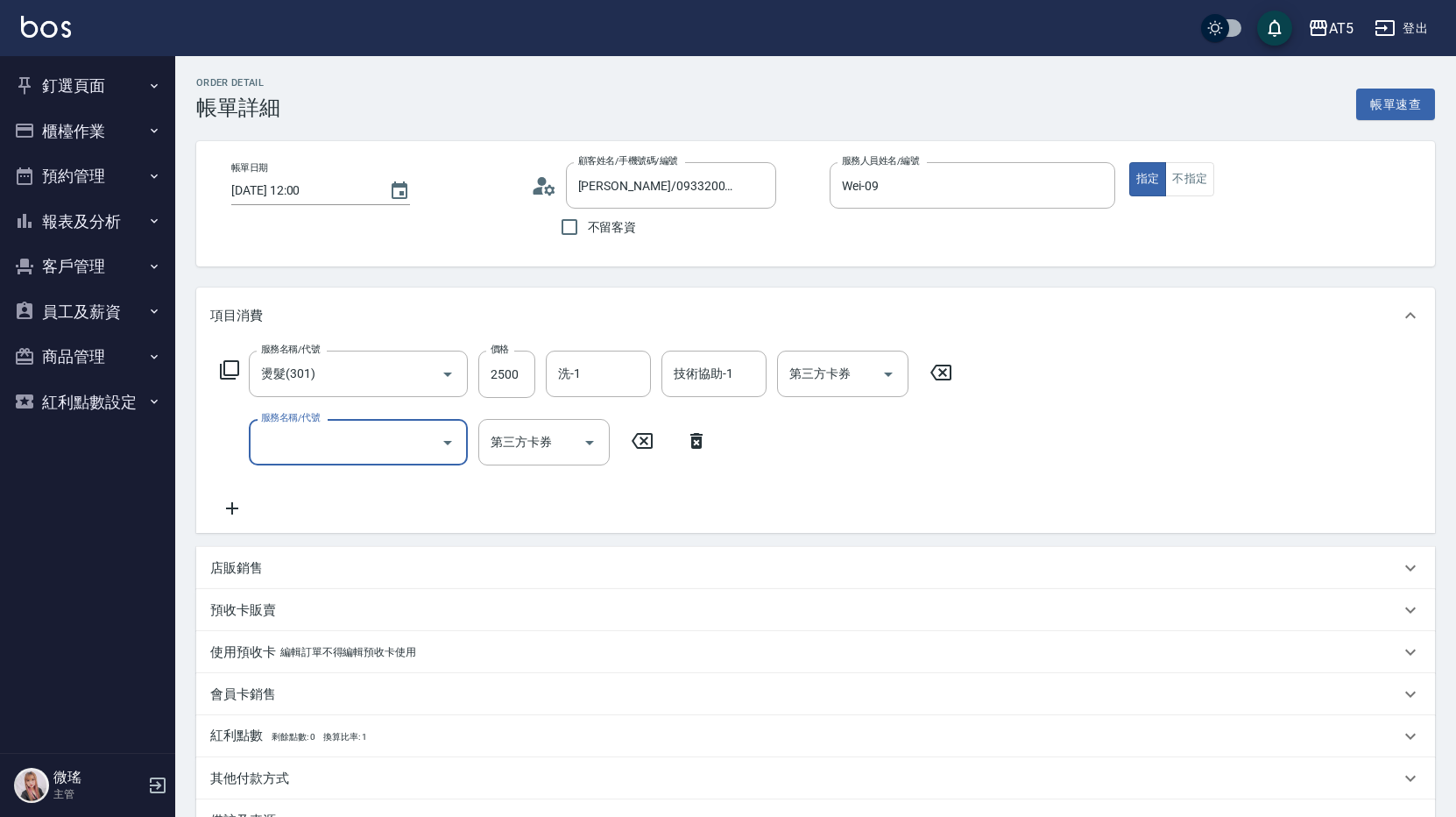
click at [284, 445] on input "服務名稱/代號" at bounding box center [345, 442] width 177 height 31
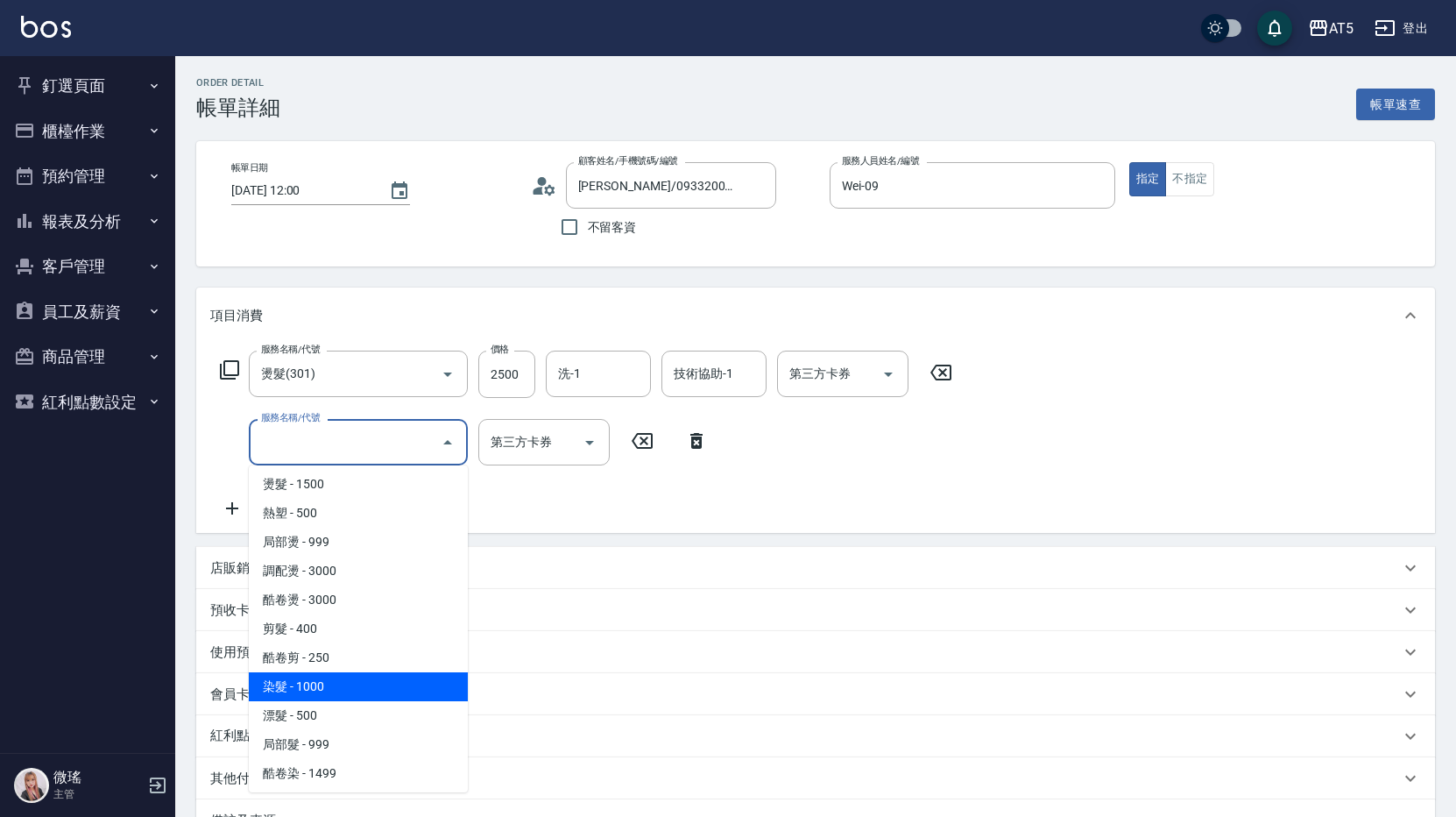
scroll to position [438, 0]
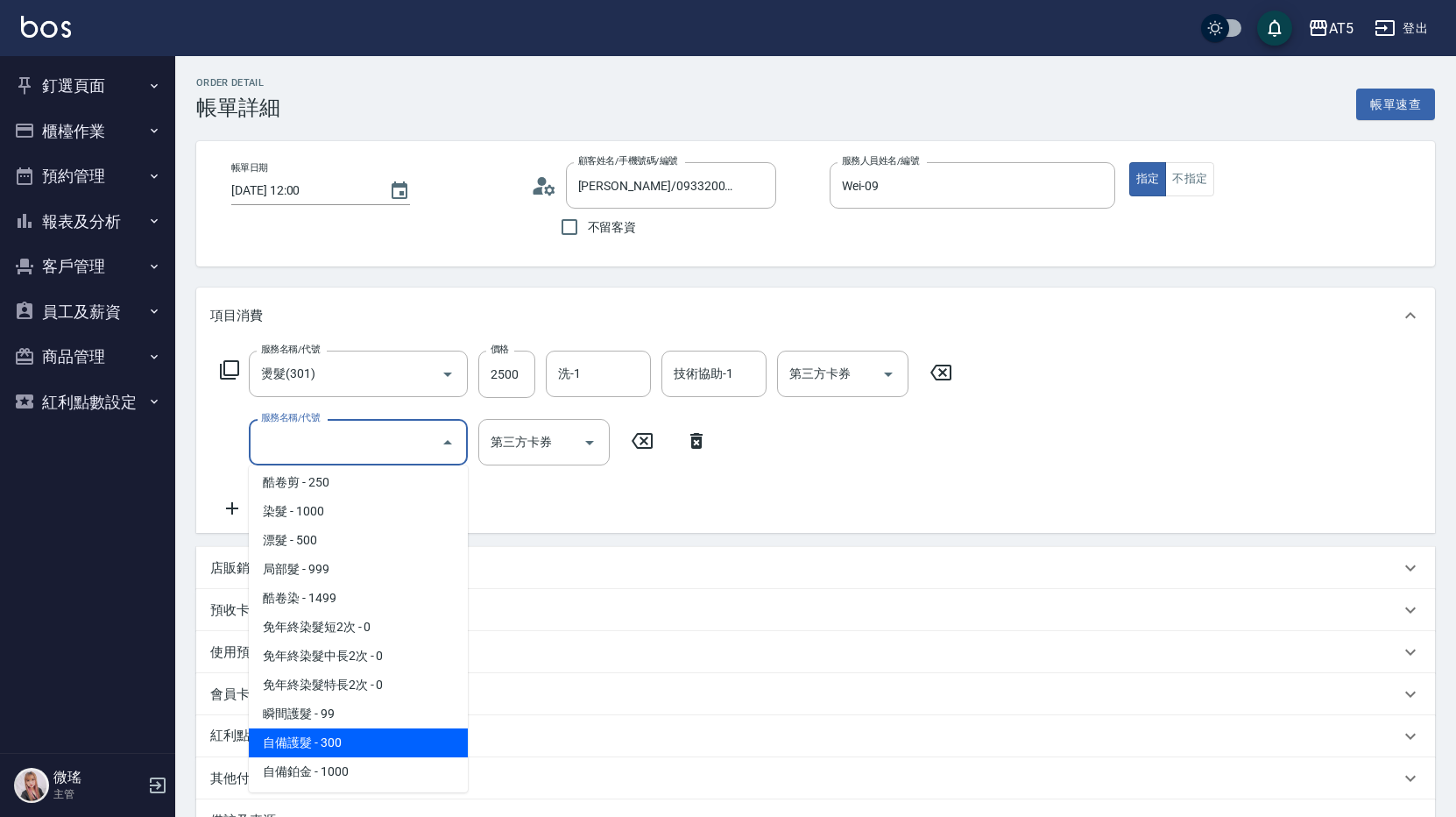
click at [326, 752] on span "自備護髮 - 300" at bounding box center [358, 742] width 219 height 29
type input "280"
type input "自備護髮(601)"
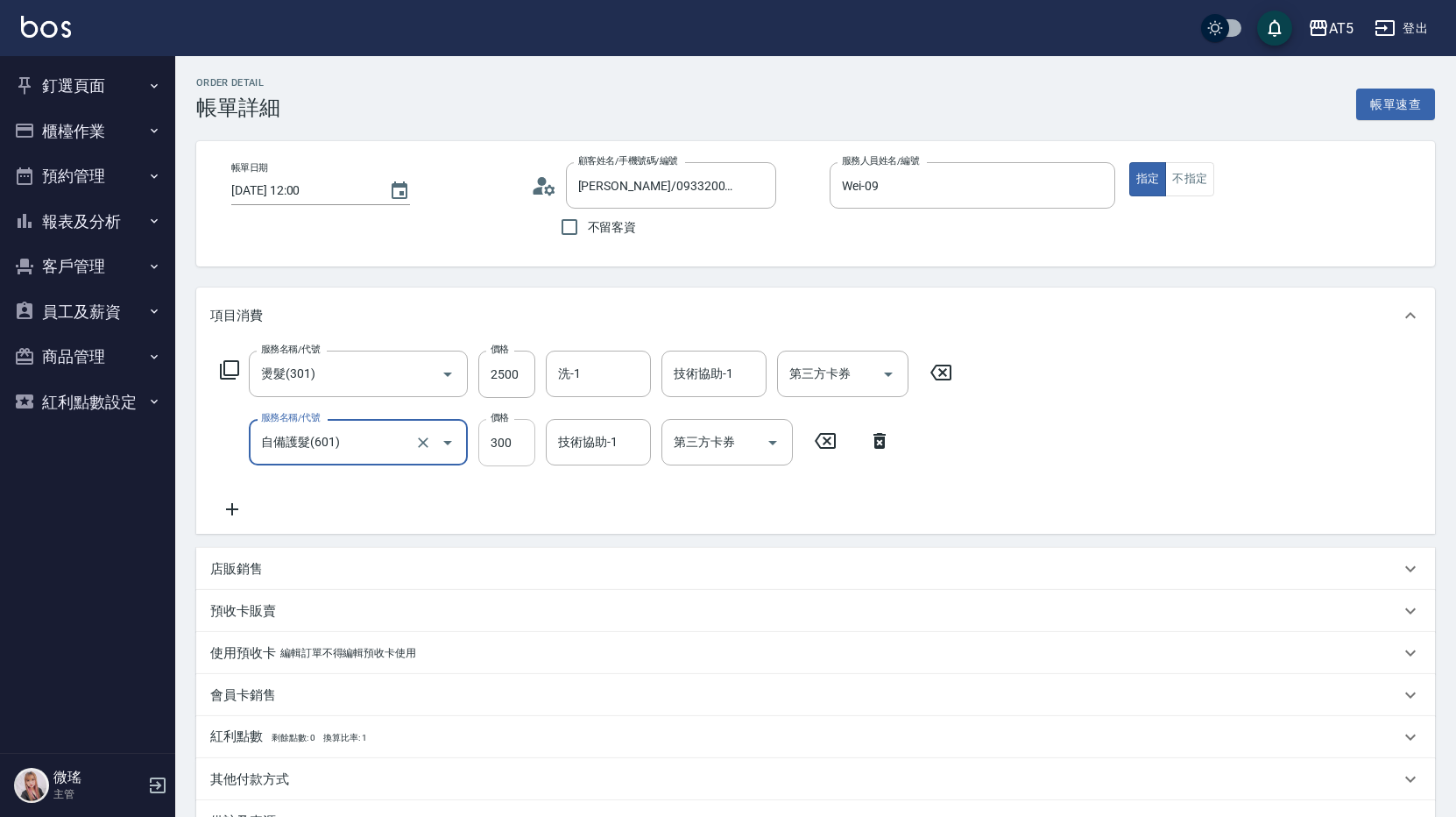
click at [493, 445] on input "300" at bounding box center [507, 442] width 57 height 48
type input "5"
type input "250"
type input "500"
type input "300"
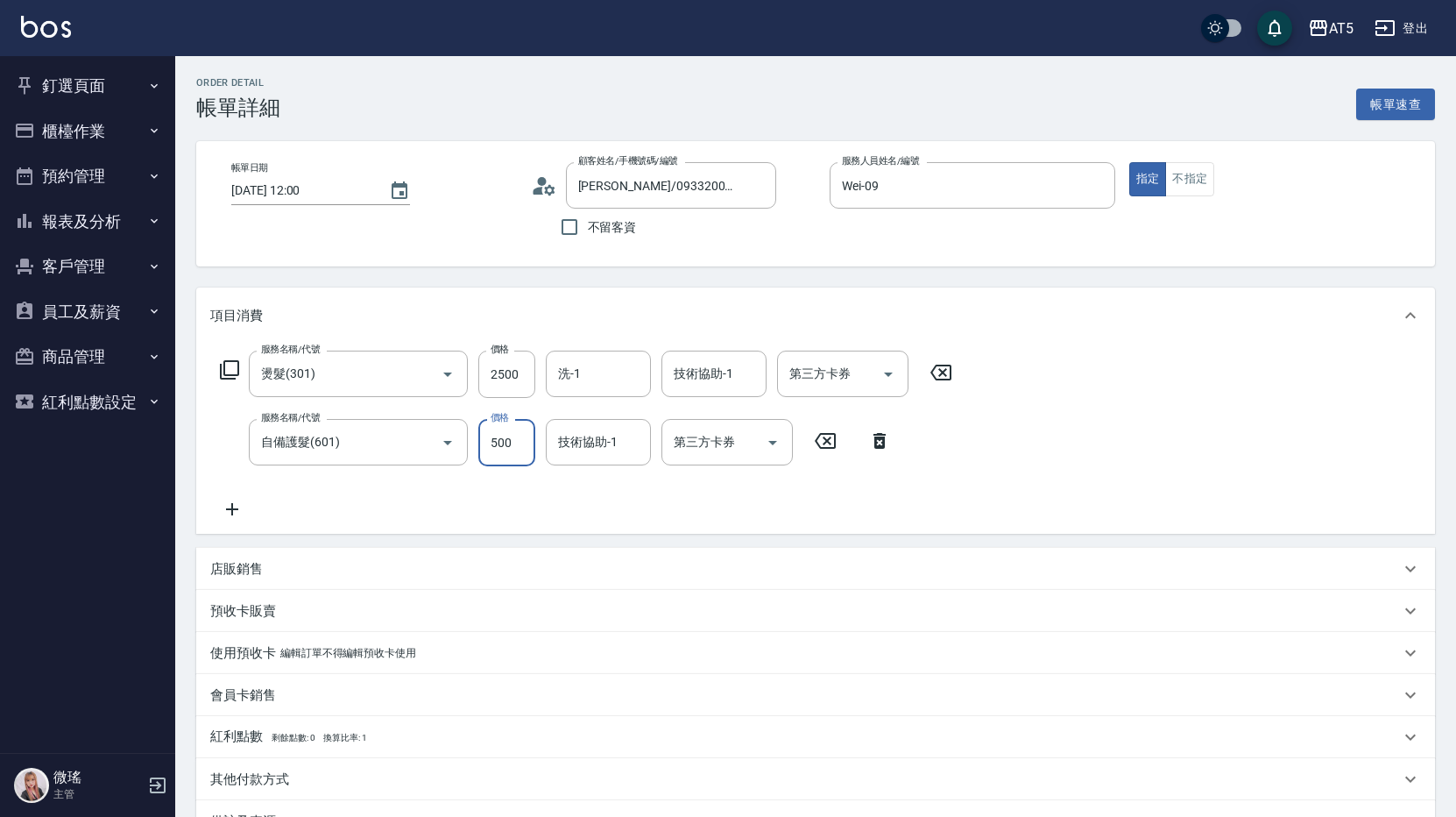
type input "500"
click at [242, 462] on div "服務名稱/代號 自備護髮(601) 服務名稱/代號 價格 500 價格 技術協助-1 技術協助-1 第三方卡券 第三方卡券" at bounding box center [556, 442] width 691 height 48
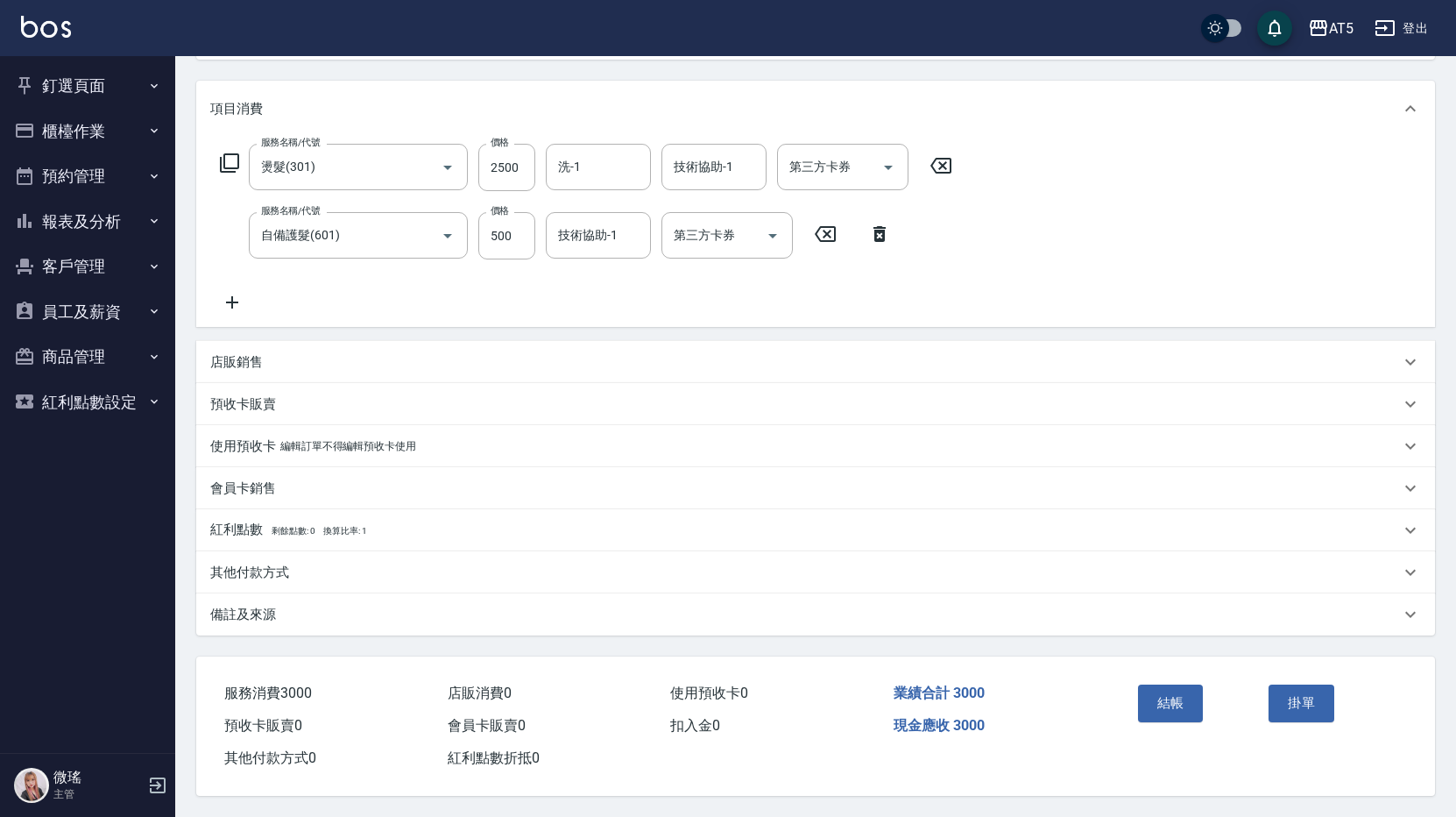
click at [255, 610] on p "備註及來源" at bounding box center [243, 615] width 66 height 18
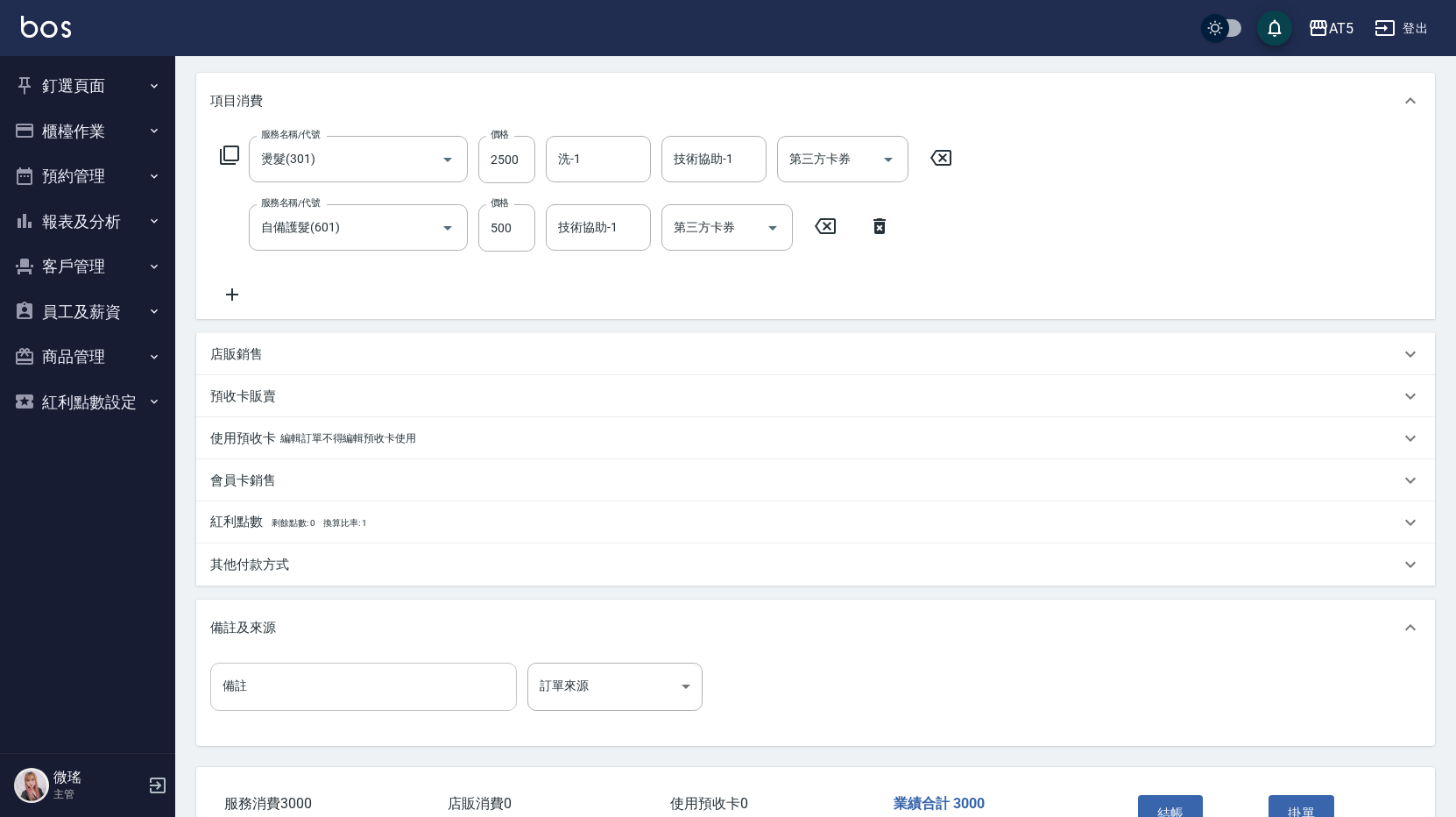
scroll to position [333, 0]
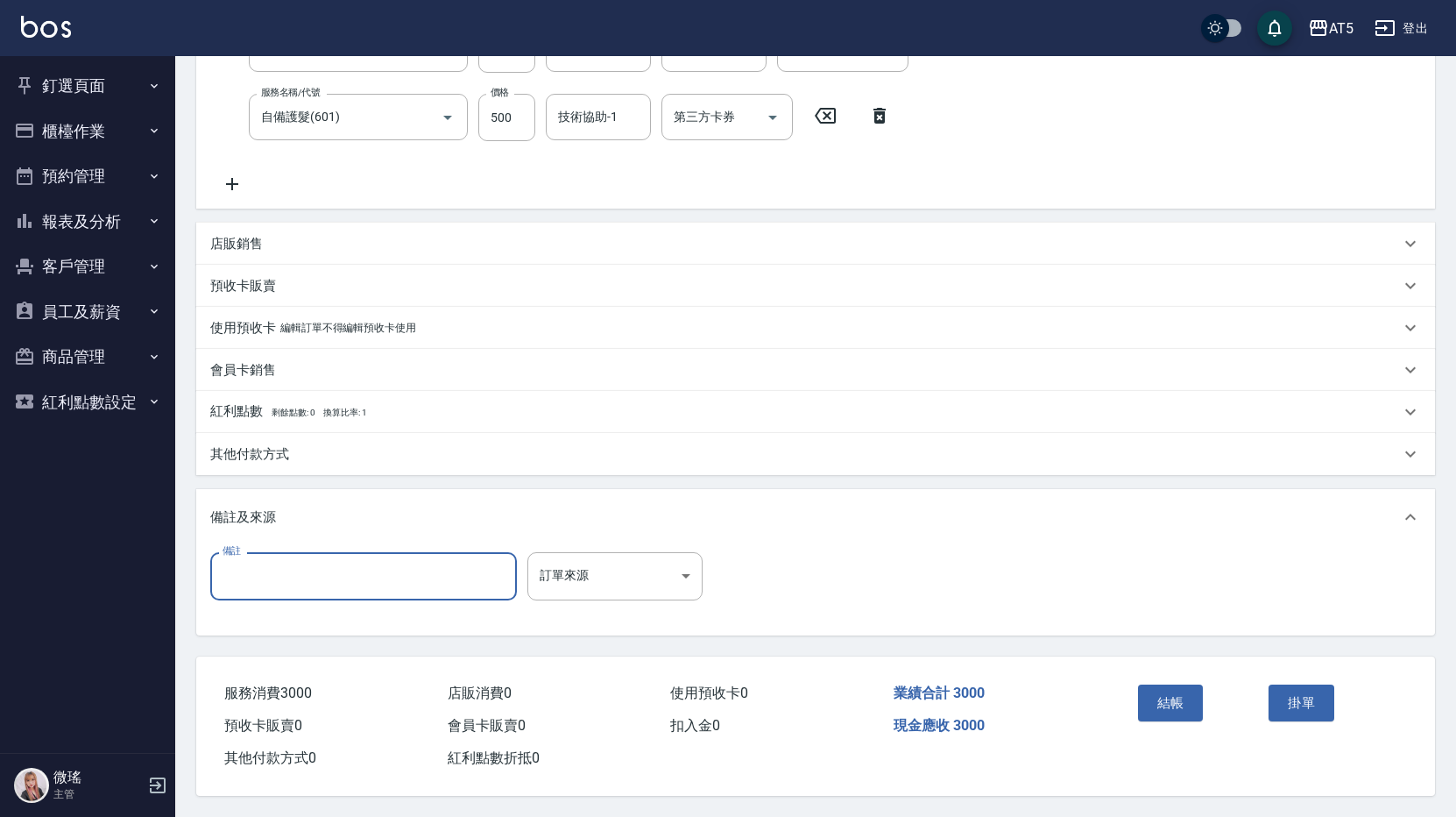
click at [263, 577] on input "備註" at bounding box center [364, 575] width 307 height 48
click at [221, 557] on input "大綠" at bounding box center [364, 575] width 307 height 48
click at [308, 587] on input "長紫大綠" at bounding box center [364, 575] width 307 height 48
type input "長紫大綠"
click at [1172, 697] on button "結帳" at bounding box center [1171, 703] width 66 height 37
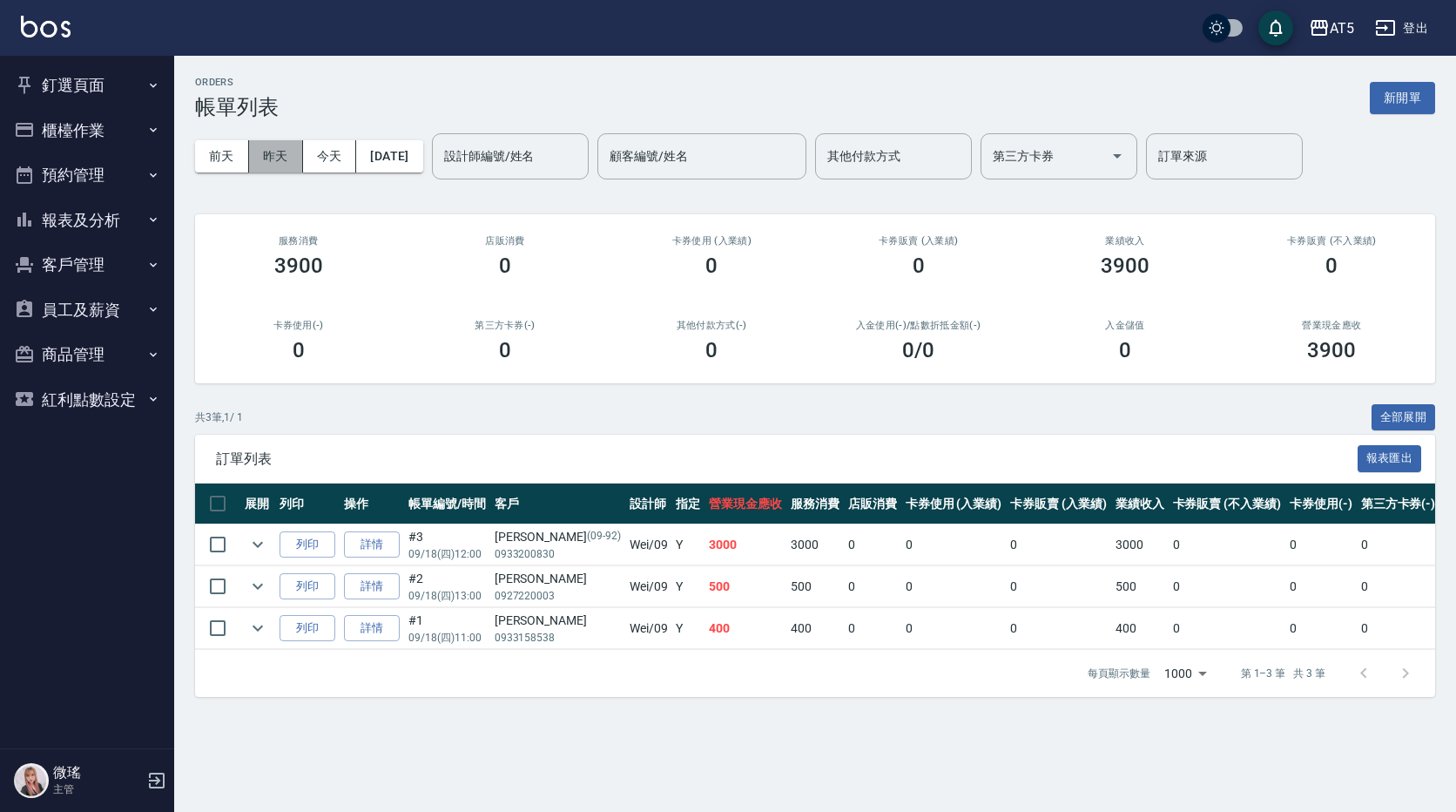
click at [273, 162] on button "昨天" at bounding box center [276, 156] width 54 height 32
